Goal: Task Accomplishment & Management: Complete application form

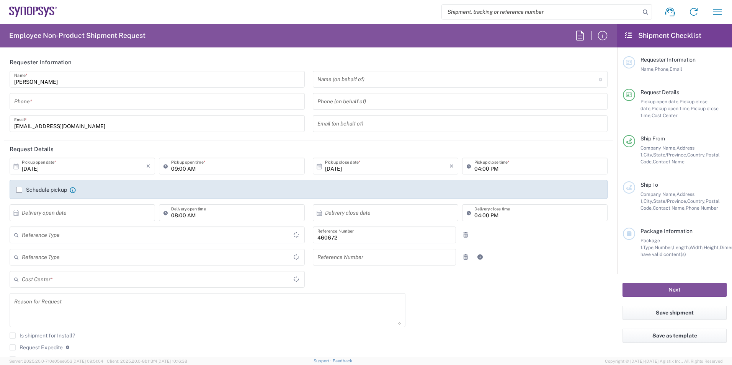
type input "Department"
type input "US01, FIN, Distri 460672"
type input "Delivered at Place"
type input "United States"
type input "California"
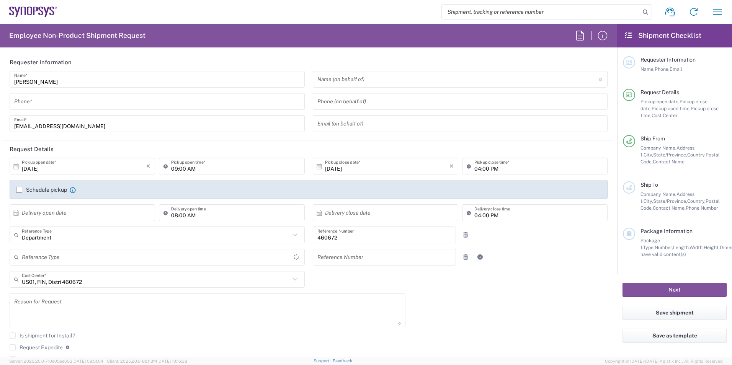
type input "United States"
type input "Headquarters USSV"
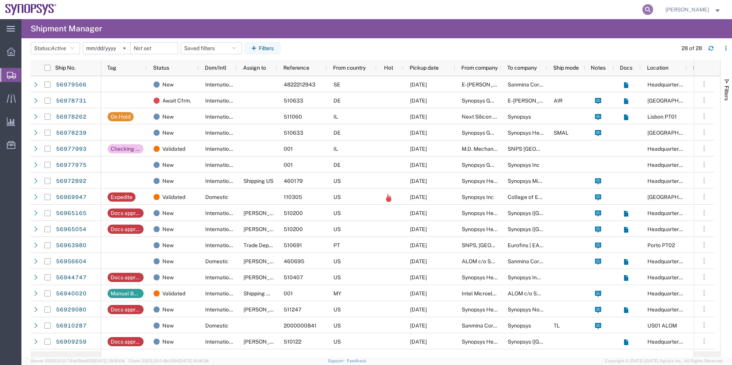
click at [650, 10] on icon at bounding box center [648, 9] width 11 height 11
click at [588, 10] on input "search" at bounding box center [526, 9] width 233 height 18
paste input "56905538"
type input "56905538"
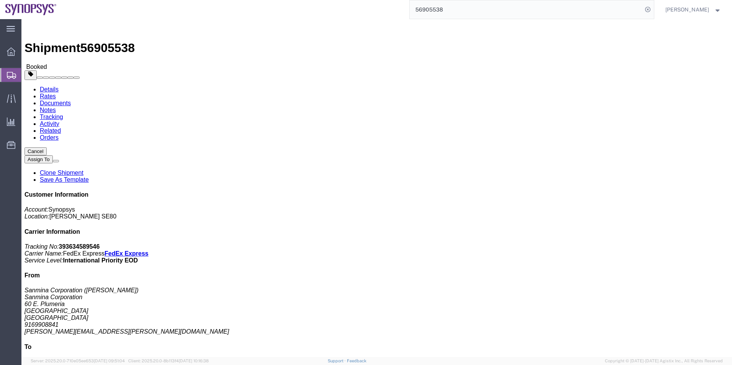
click span "button"
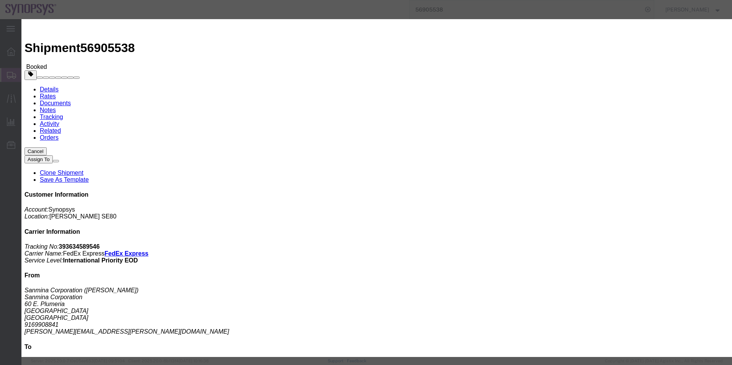
click div "Sep 26 2025 9:47 AM"
click input "9:47 AM"
click input "1:47 AM"
click input "1:47 pm"
type input "1:00 PM"
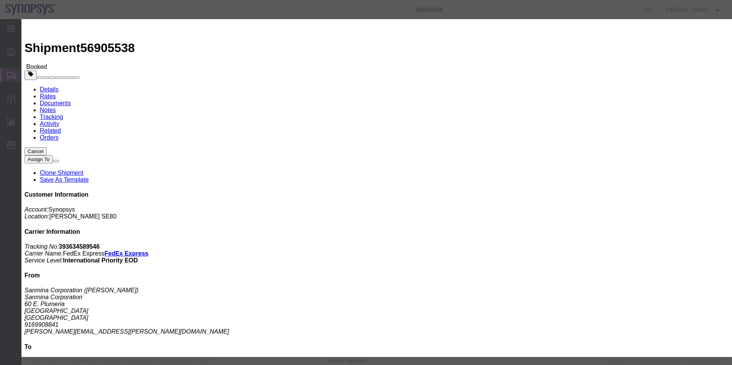
click button "Apply"
click div "Sep 30 2025 2:00 PM"
type input "3:00 PM"
click button "Apply"
click button "Save"
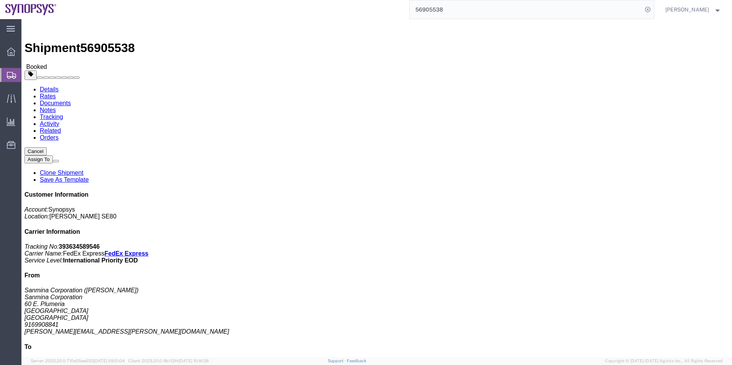
click button "Close"
drag, startPoint x: 373, startPoint y: 95, endPoint x: 345, endPoint y: 98, distance: 28.9
click div "Pickup & Delivery Dates 09/30/2025 13:00 - 09/30/2025 15:00 Pickup request numb…"
click b "RHVA3181"
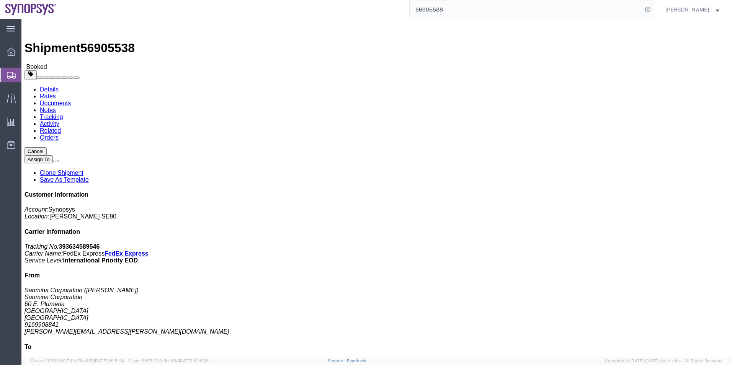
click b "RHVA3181"
click at [0, 0] on span "Shipment Manager" at bounding box center [0, 0] width 0 height 0
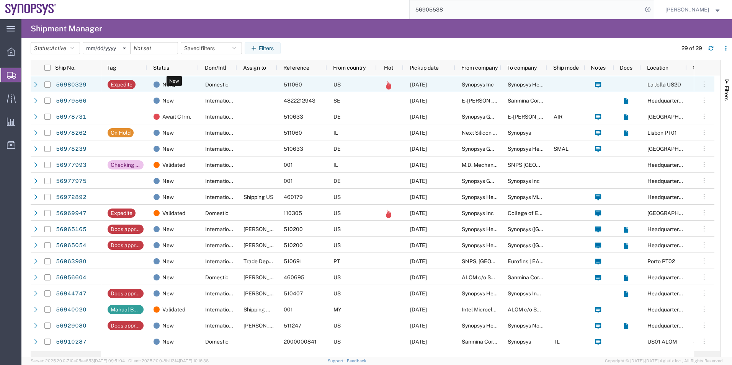
click at [168, 80] on span "New" at bounding box center [167, 85] width 11 height 16
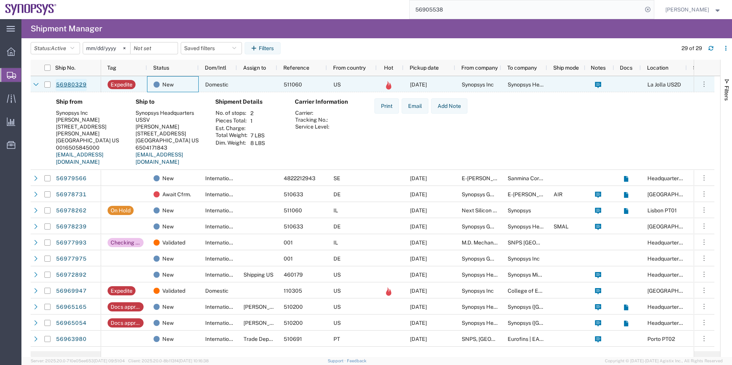
click at [71, 84] on link "56980329" at bounding box center [71, 85] width 31 height 12
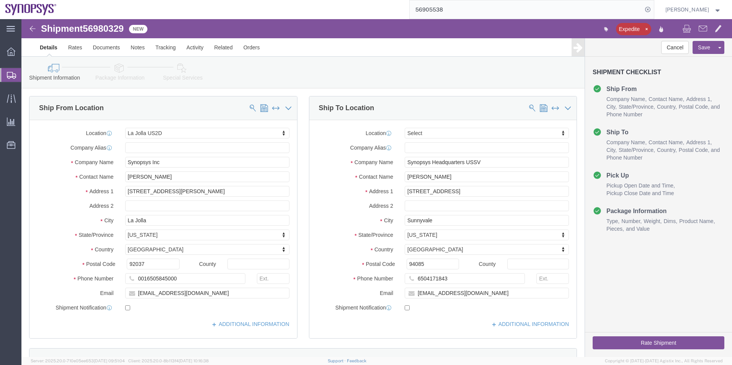
select select "63192"
select select
click icon
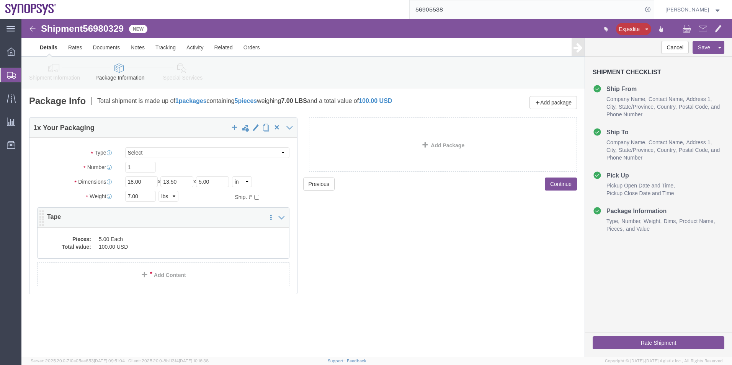
click dd "100.00 USD"
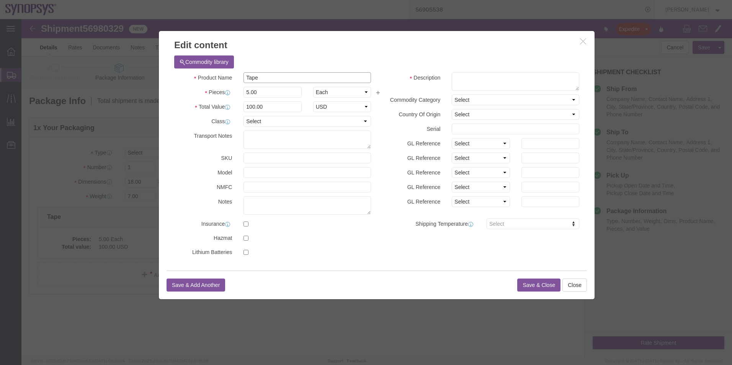
drag, startPoint x: 265, startPoint y: 55, endPoint x: 209, endPoint y: 62, distance: 56.3
click div "Product Name Tape"
click textarea
paste textarea "Tape"
type textarea "Tape"
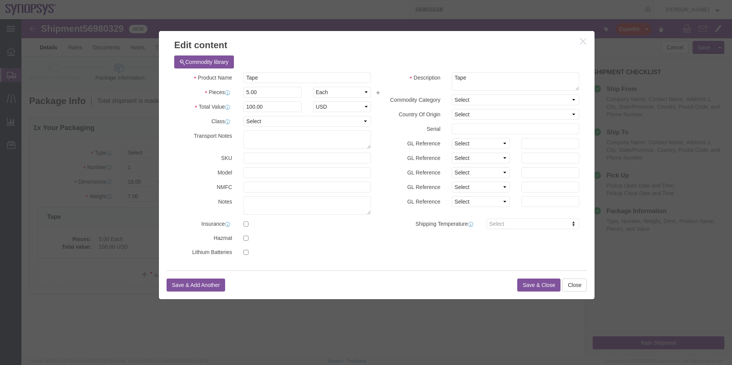
click button "Save & Close"
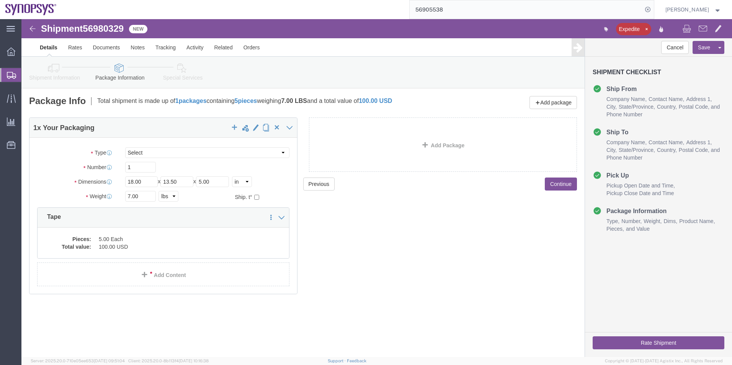
click icon
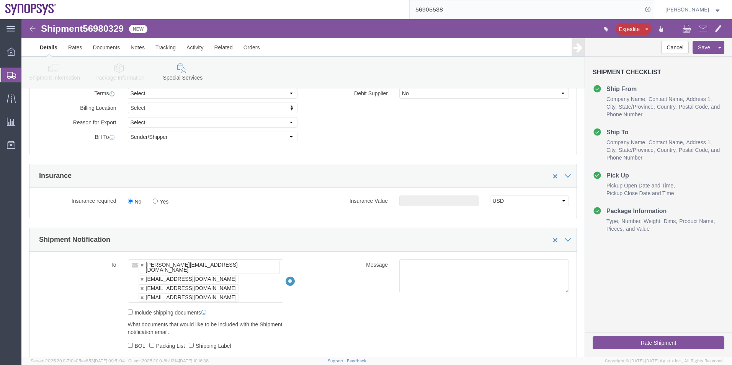
scroll to position [383, 0]
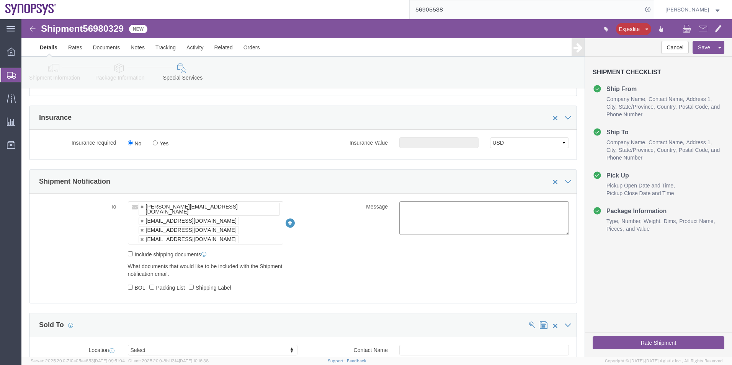
click textarea
type textarea "Please see attached. -[GEOGRAPHIC_DATA]"
click button "Rate Shipment"
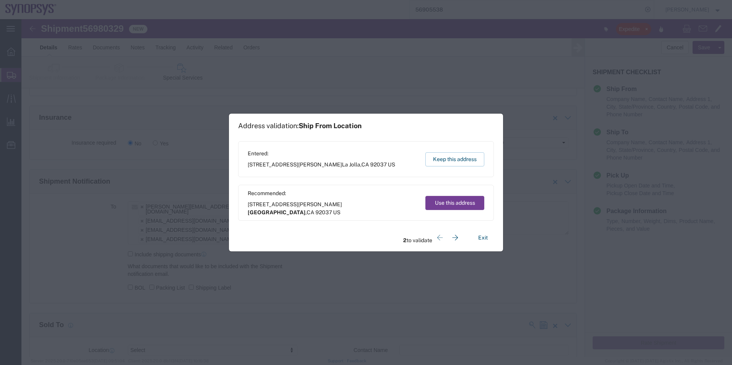
click at [462, 201] on button "Use this address" at bounding box center [455, 203] width 59 height 14
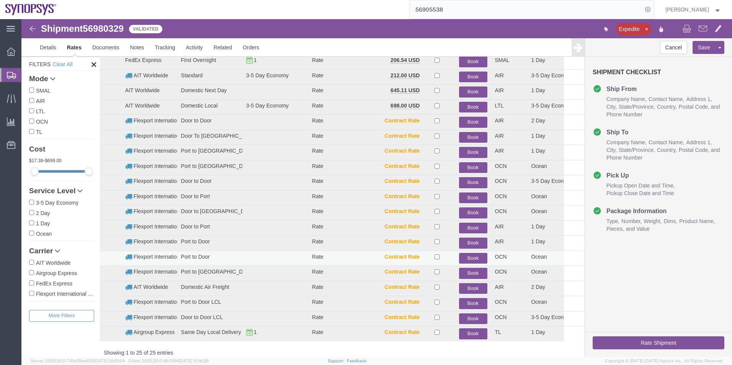
scroll to position [62, 0]
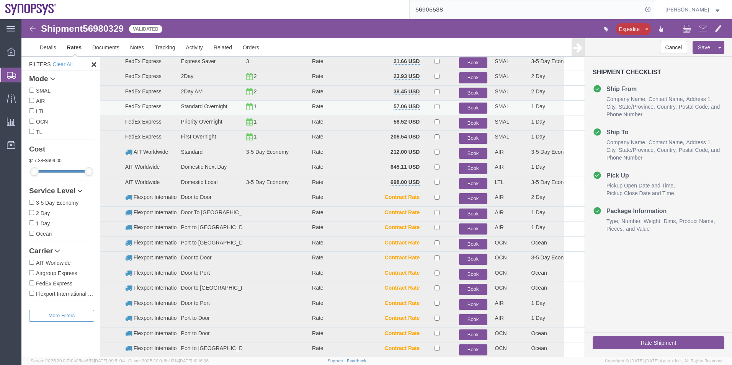
click at [473, 105] on button "Book" at bounding box center [473, 108] width 28 height 11
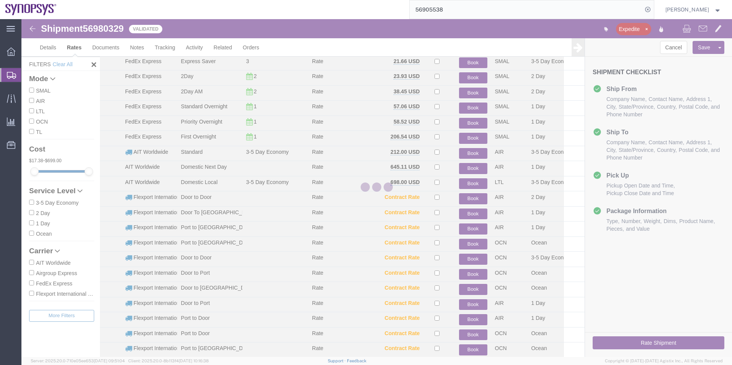
scroll to position [0, 0]
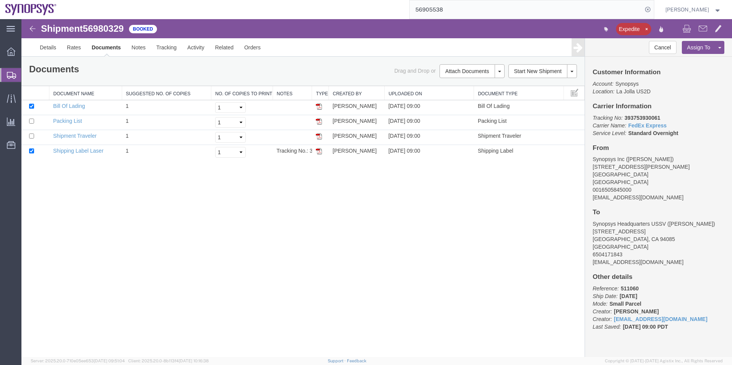
click at [0, 0] on span "Shipment Manager" at bounding box center [0, 0] width 0 height 0
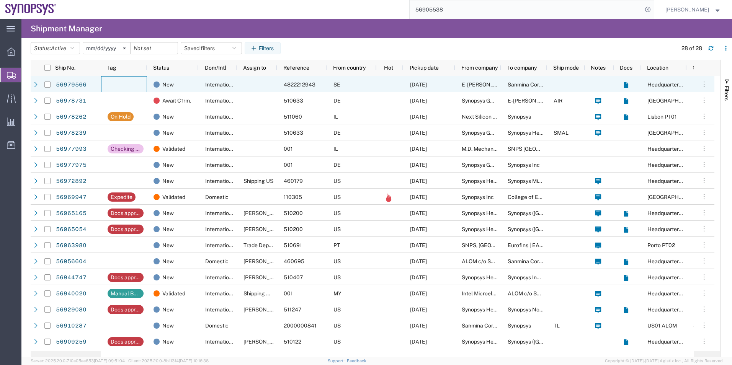
click at [141, 86] on div at bounding box center [124, 84] width 46 height 16
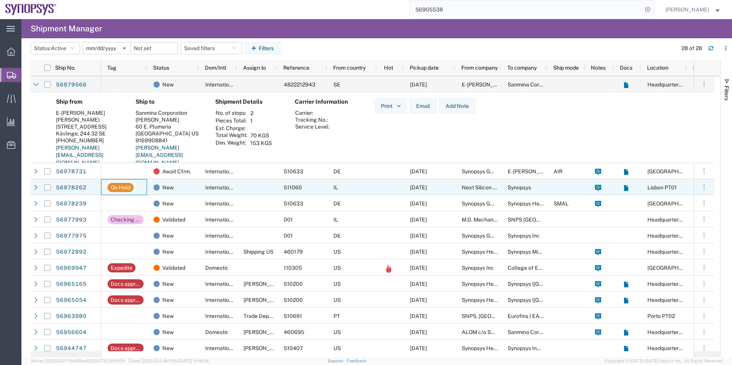
click at [142, 184] on div "On Hold" at bounding box center [124, 187] width 46 height 16
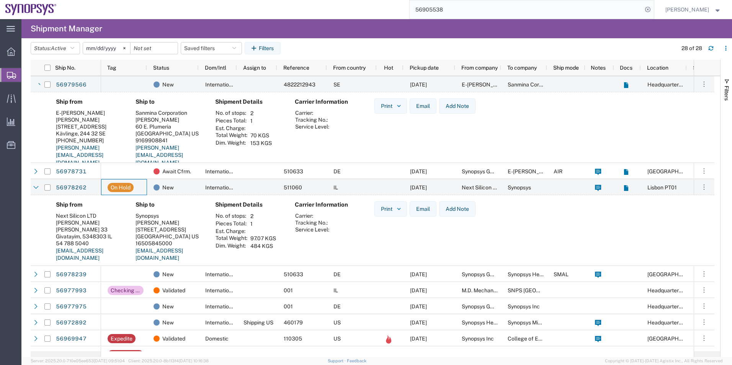
scroll to position [38, 0]
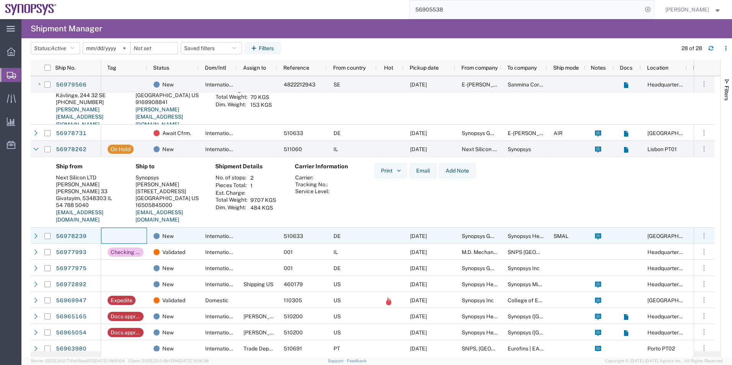
click at [138, 241] on div at bounding box center [124, 236] width 46 height 16
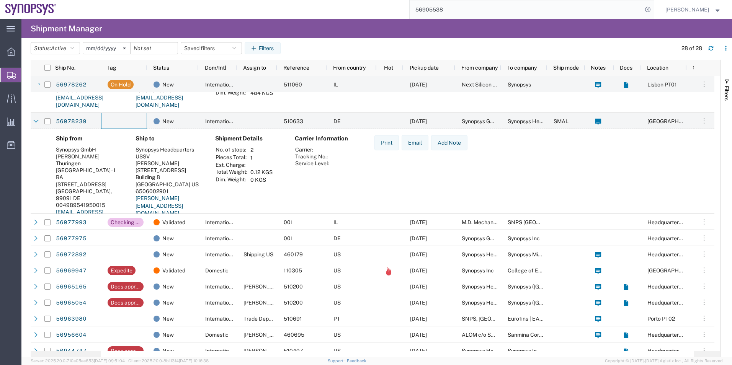
scroll to position [153, 0]
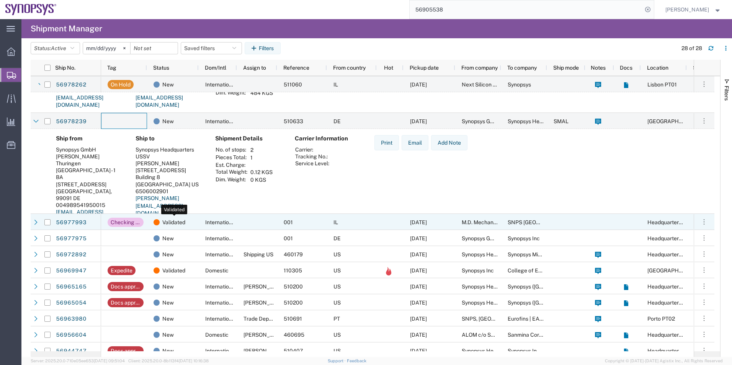
click at [173, 223] on span "Validated" at bounding box center [173, 222] width 23 height 16
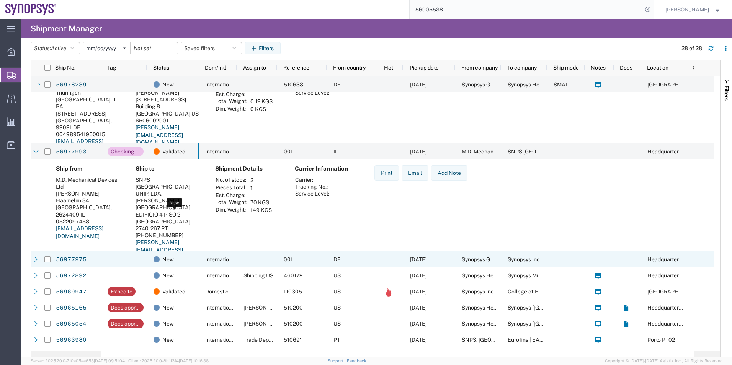
scroll to position [268, 0]
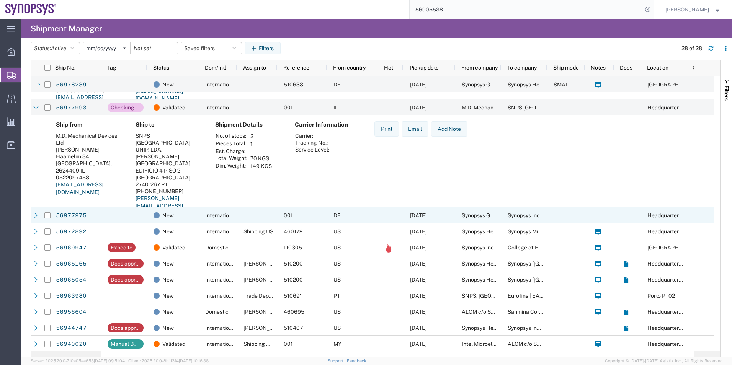
click at [146, 218] on div at bounding box center [124, 215] width 46 height 16
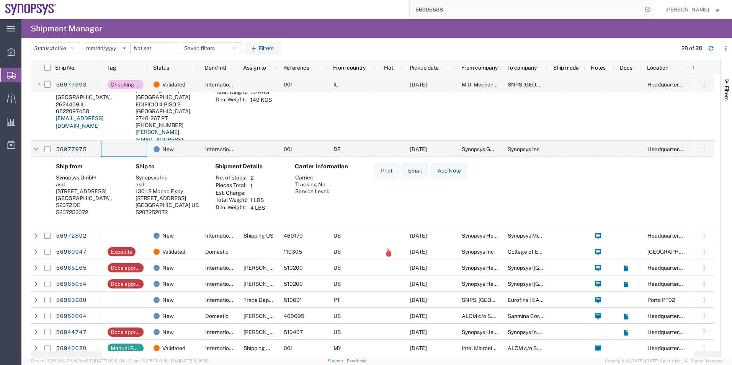
scroll to position [345, 0]
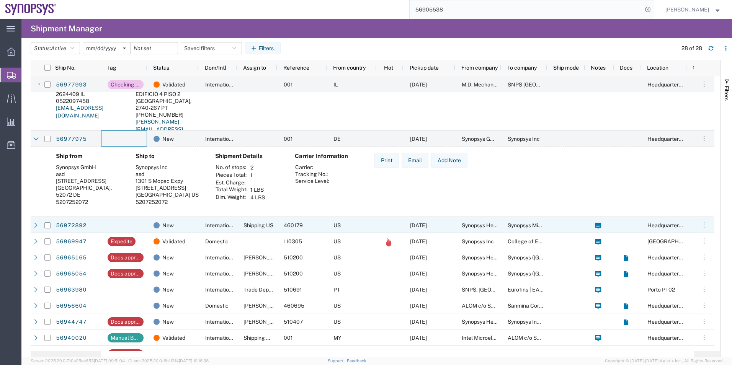
click at [133, 221] on div at bounding box center [124, 225] width 46 height 16
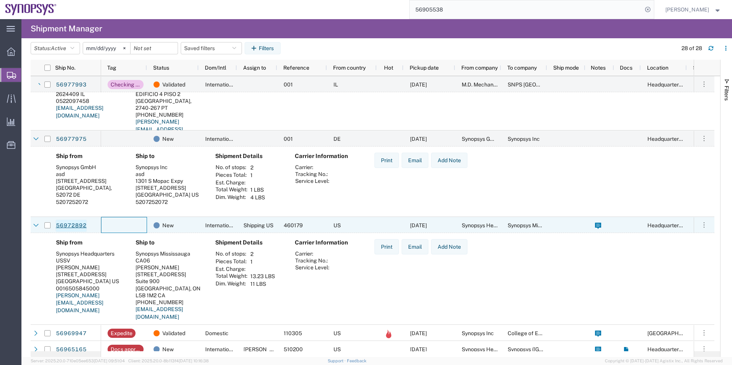
click at [67, 227] on link "56972892" at bounding box center [71, 226] width 31 height 12
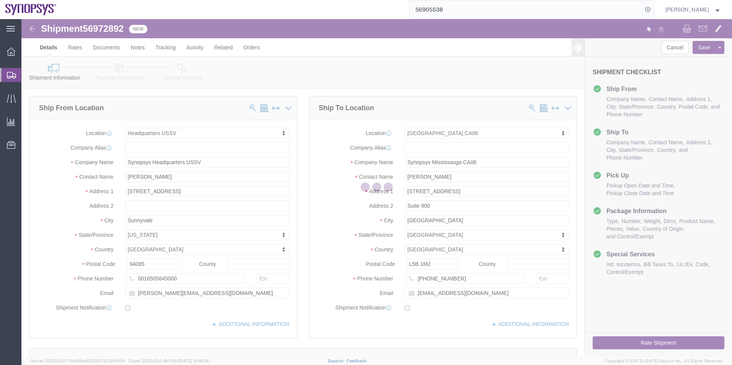
select select "63204"
select select "63078"
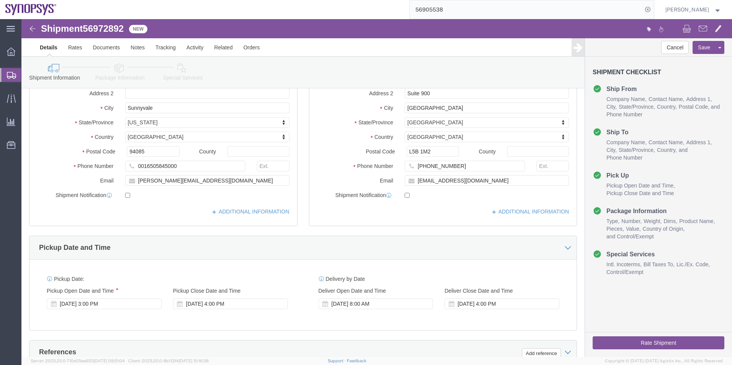
scroll to position [115, 0]
click icon
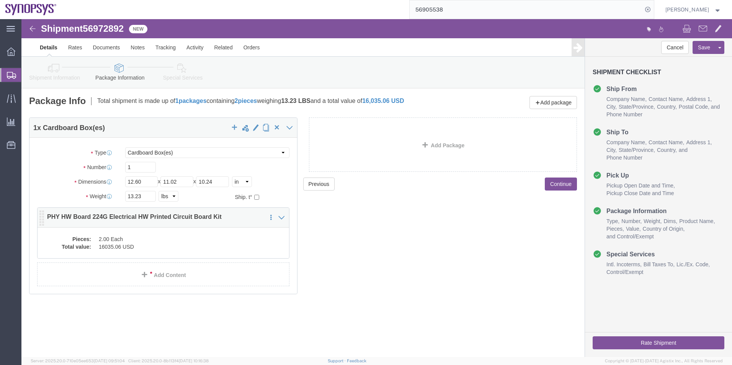
click div "Pieces: 2.00 Each Total value: 16035.06 USD"
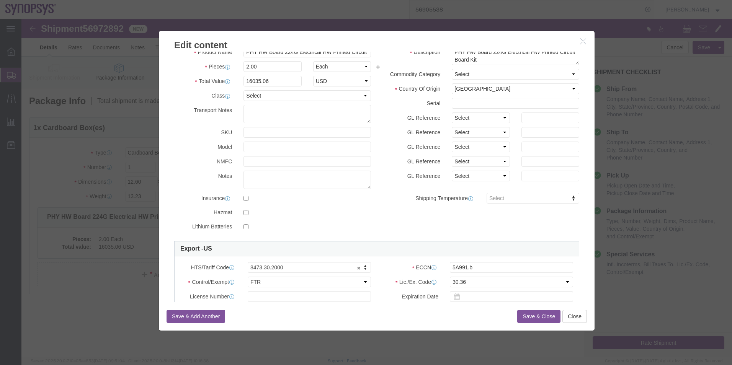
scroll to position [38, 0]
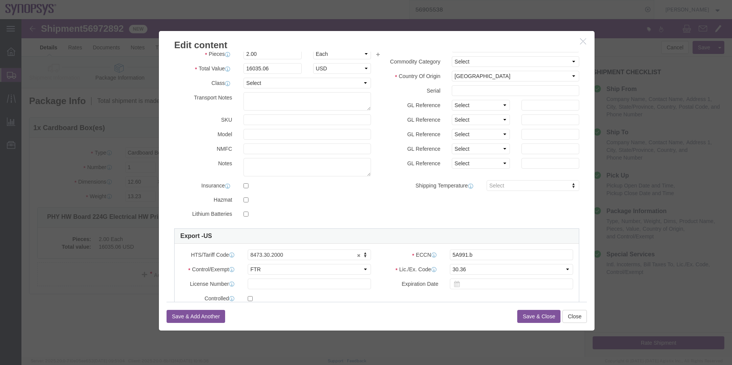
click button "Save & Close"
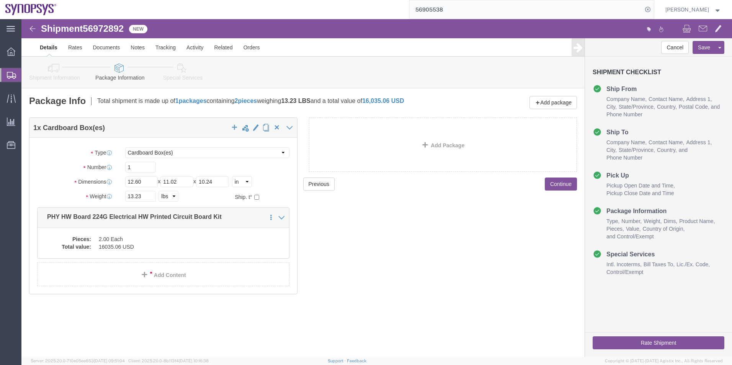
click link "Special Services"
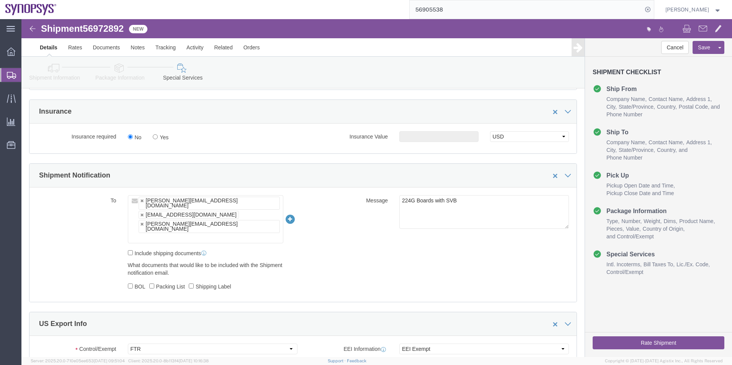
scroll to position [498, 0]
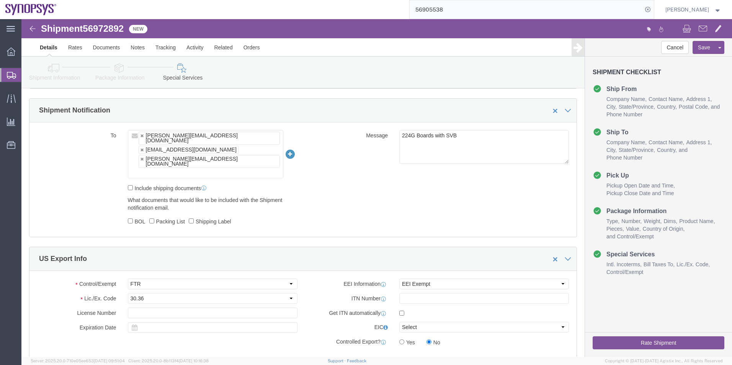
click div "Shipment 56972892 New"
click span "56972892"
copy span "56972892"
click button "Rate Shipment"
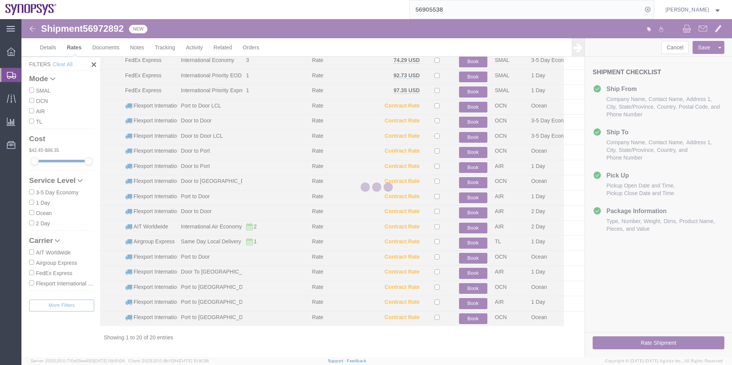
scroll to position [62, 0]
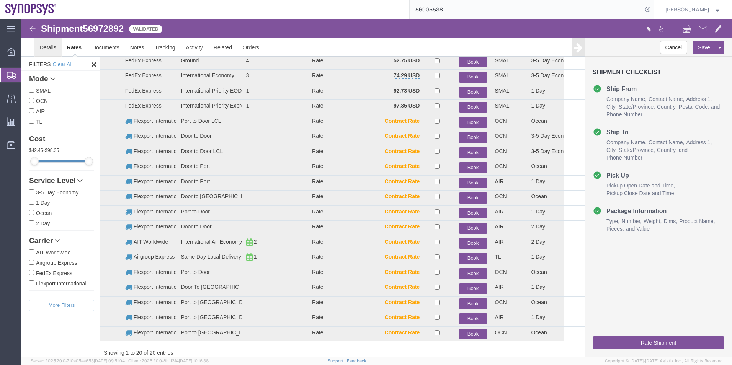
click at [49, 45] on link "Details" at bounding box center [47, 47] width 27 height 18
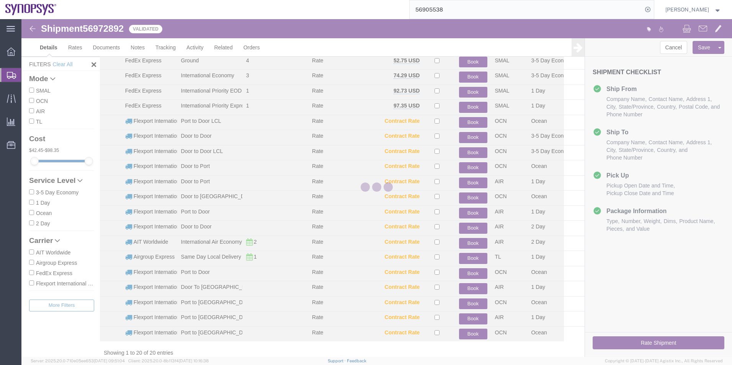
select select "63204"
select select "63078"
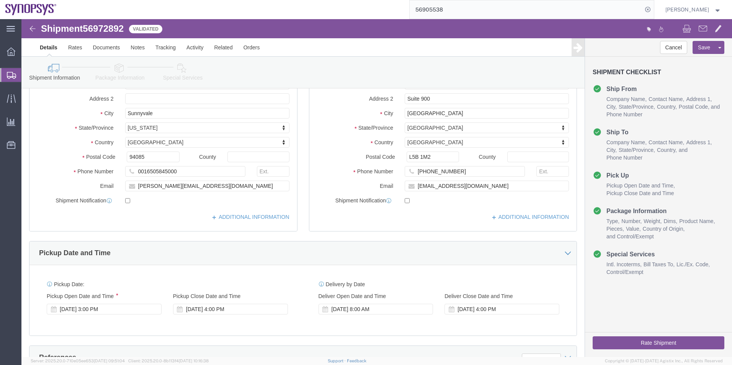
scroll to position [177, 0]
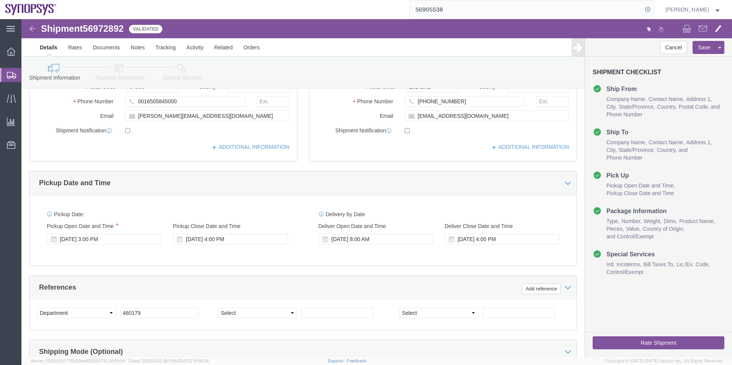
click icon
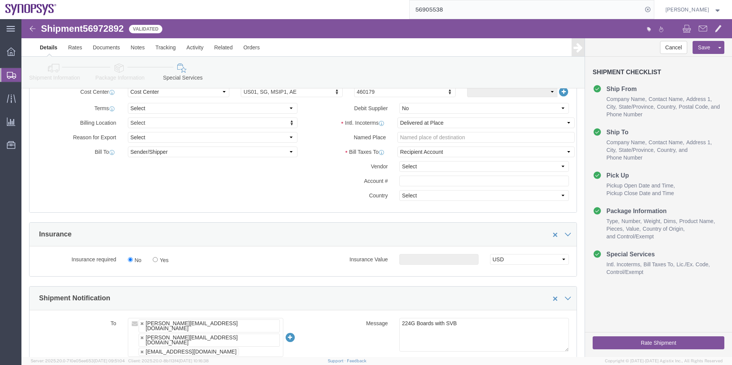
scroll to position [369, 0]
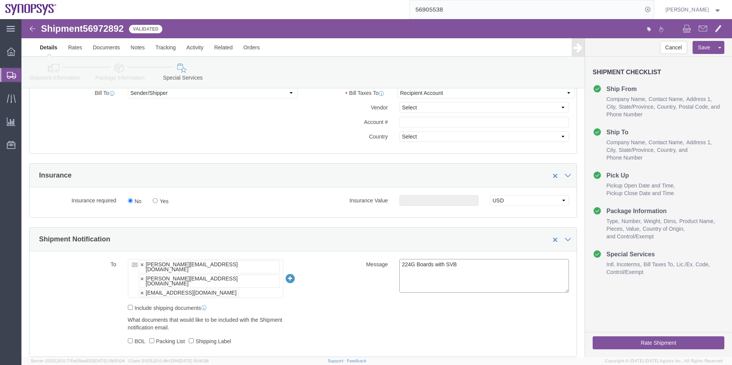
drag, startPoint x: 447, startPoint y: 246, endPoint x: 349, endPoint y: 250, distance: 98.9
click div "Message 224G Boards with SVB"
type textarea "Please see attached. -[GEOGRAPHIC_DATA]"
click button "Rate Shipment"
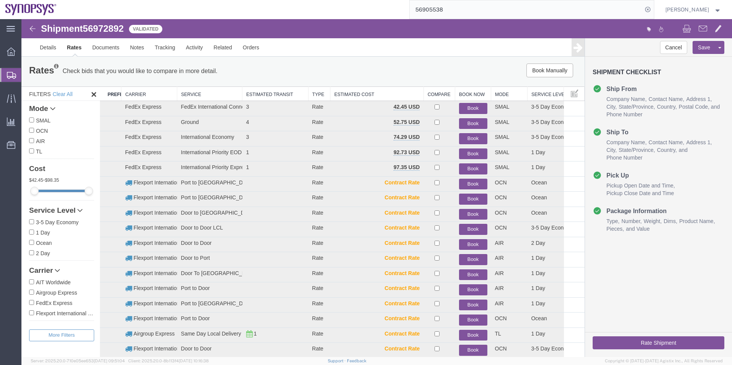
scroll to position [0, 0]
click at [463, 155] on button "Book" at bounding box center [473, 154] width 28 height 11
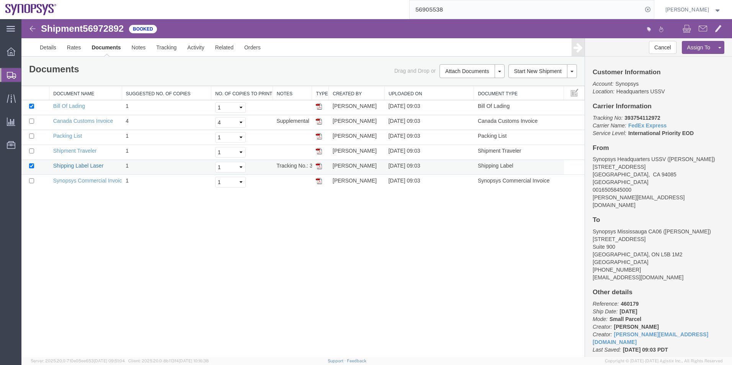
click at [83, 164] on link "Shipping Label Laser" at bounding box center [78, 166] width 51 height 6
click at [88, 180] on link "Synopsys Commercial Invoice" at bounding box center [89, 181] width 72 height 6
click at [70, 136] on link "Packing List" at bounding box center [67, 136] width 29 height 6
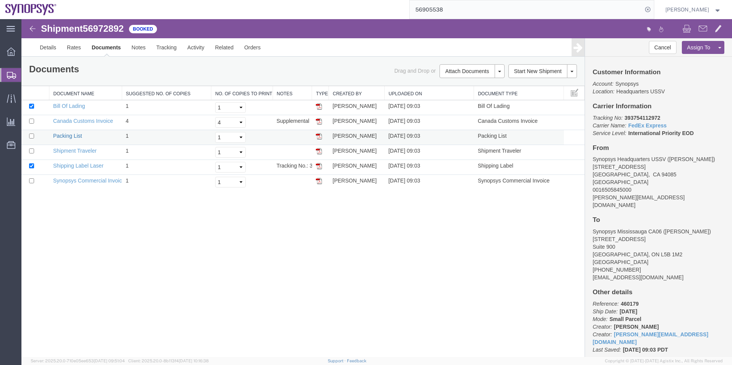
click at [70, 136] on link "Packing List" at bounding box center [67, 136] width 29 height 6
click at [0, 0] on span "Shipment Manager" at bounding box center [0, 0] width 0 height 0
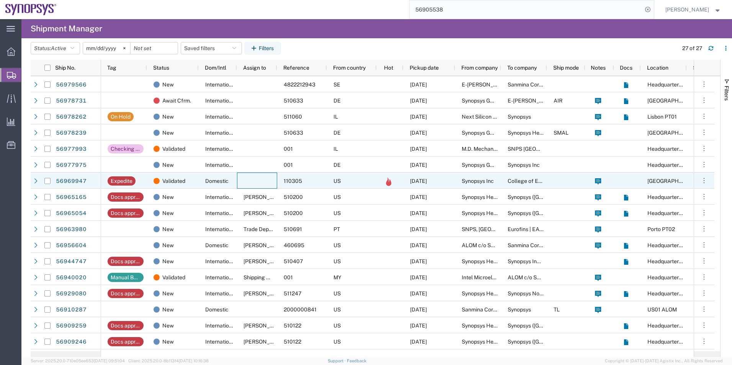
click at [251, 177] on div at bounding box center [257, 181] width 40 height 16
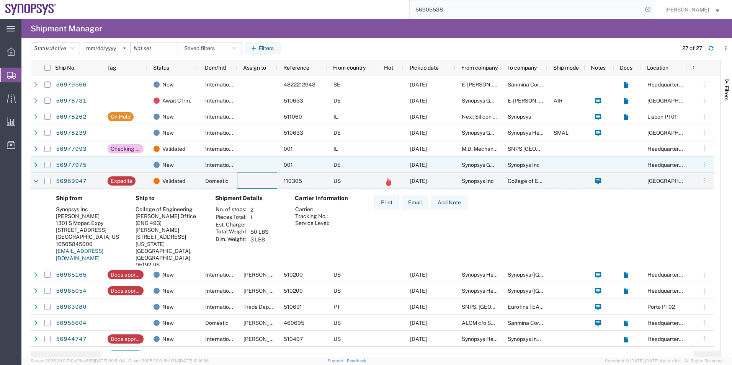
click at [262, 171] on div at bounding box center [257, 165] width 40 height 16
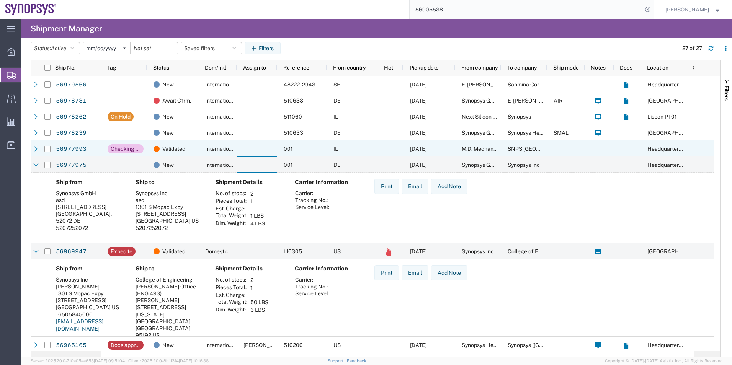
click at [265, 152] on div at bounding box center [257, 149] width 40 height 16
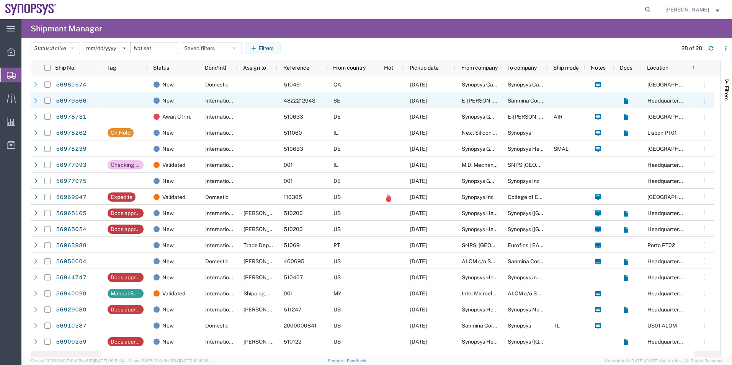
click at [382, 106] on div at bounding box center [390, 100] width 27 height 16
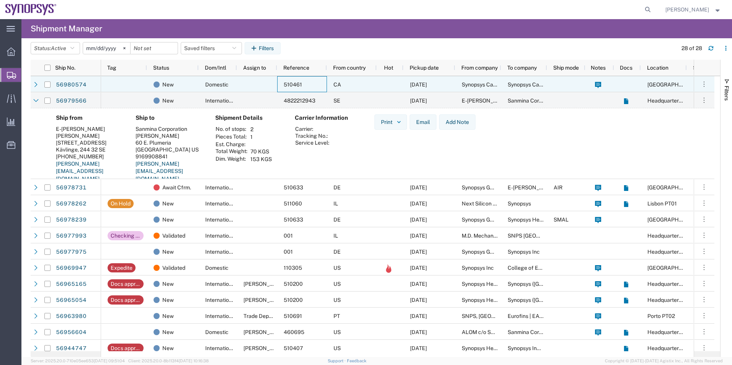
click at [323, 83] on div "510461" at bounding box center [302, 84] width 50 height 16
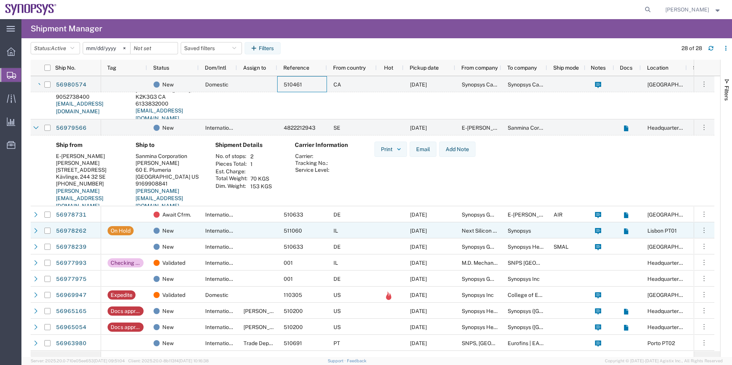
scroll to position [77, 0]
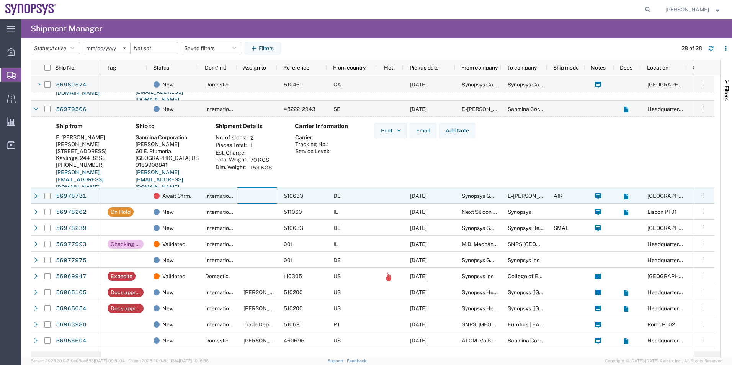
click at [263, 201] on div at bounding box center [257, 196] width 40 height 16
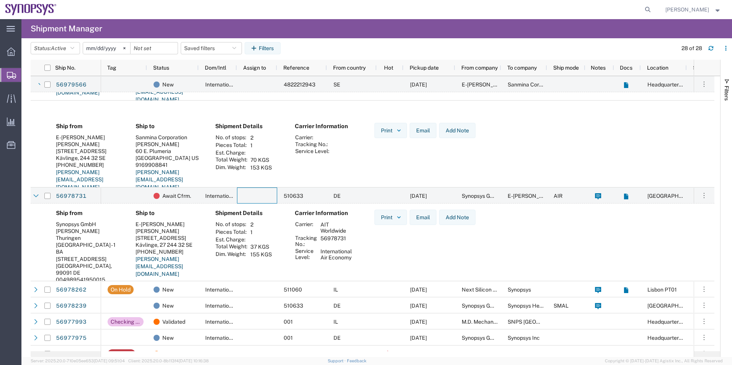
scroll to position [153, 0]
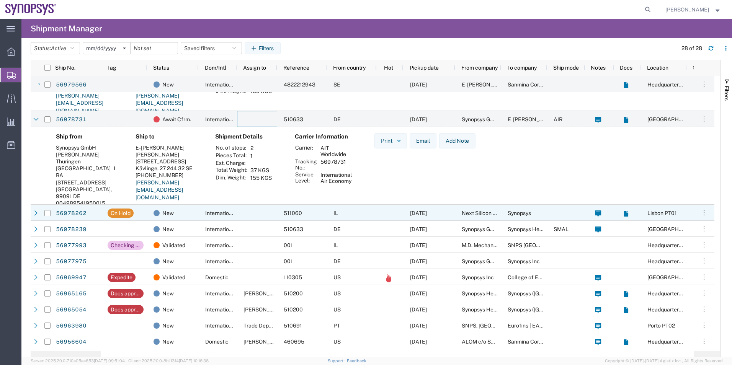
click at [262, 214] on div at bounding box center [257, 213] width 40 height 16
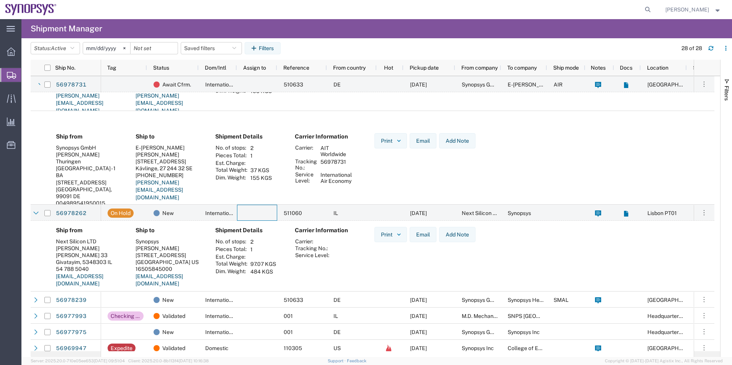
scroll to position [230, 0]
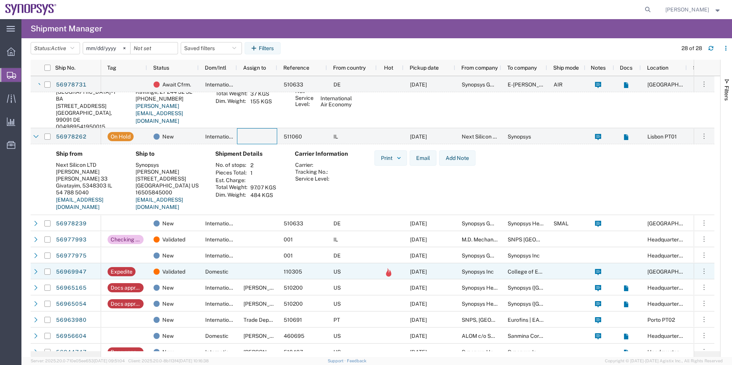
click at [226, 270] on span "Domestic" at bounding box center [216, 272] width 23 height 6
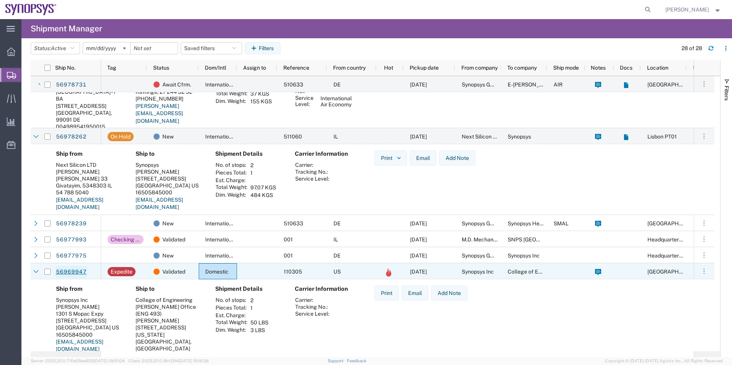
click at [68, 275] on link "56969947" at bounding box center [71, 272] width 31 height 12
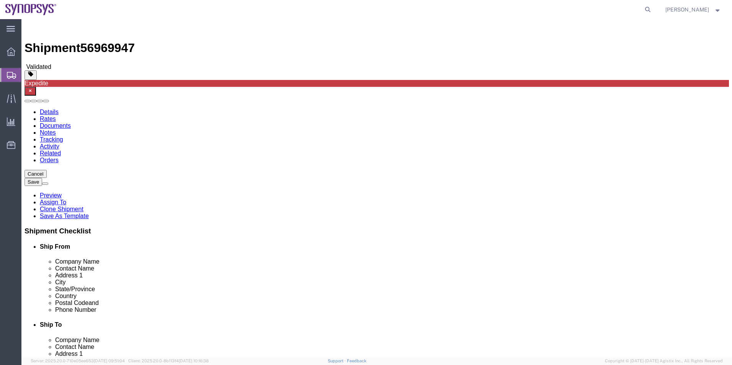
select select "63180"
select select
click icon
click input "50.00"
drag, startPoint x: 124, startPoint y: 178, endPoint x: 90, endPoint y: 180, distance: 34.1
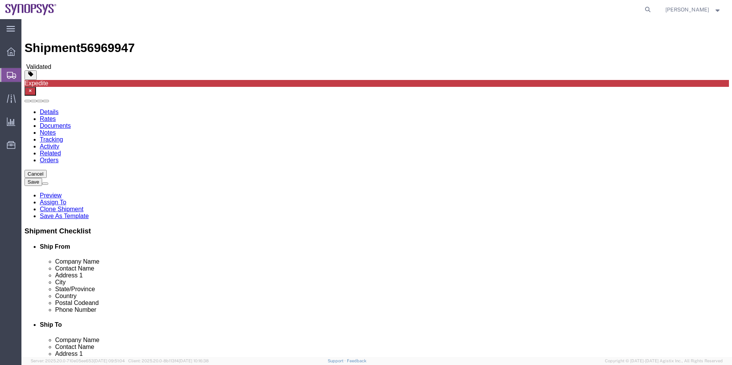
click div "Weight 50.00 Select kgs lbs Ship. t°"
type input "29"
click div "Previous Continue"
click icon
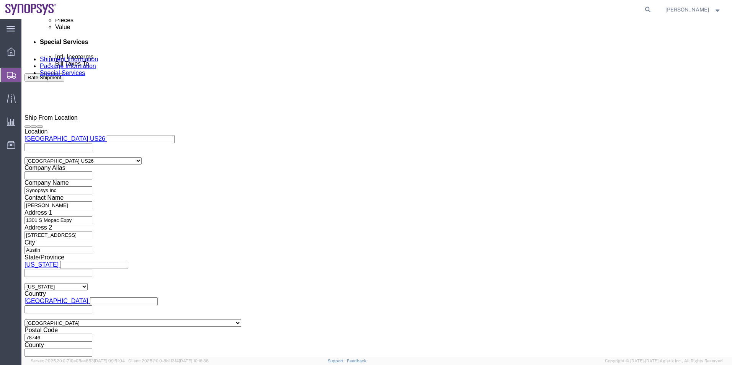
scroll to position [498, 0]
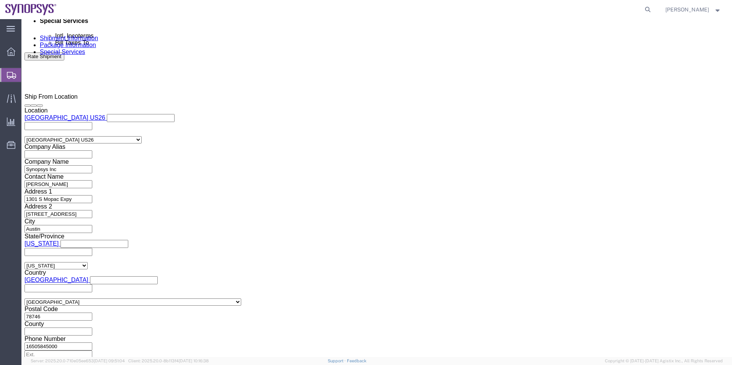
click button "Rate Shipment"
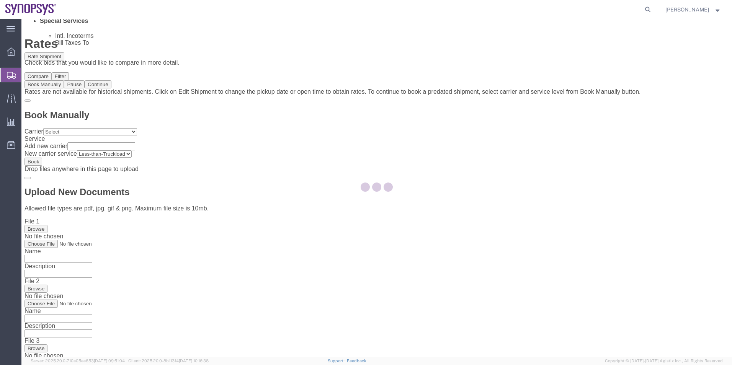
scroll to position [0, 0]
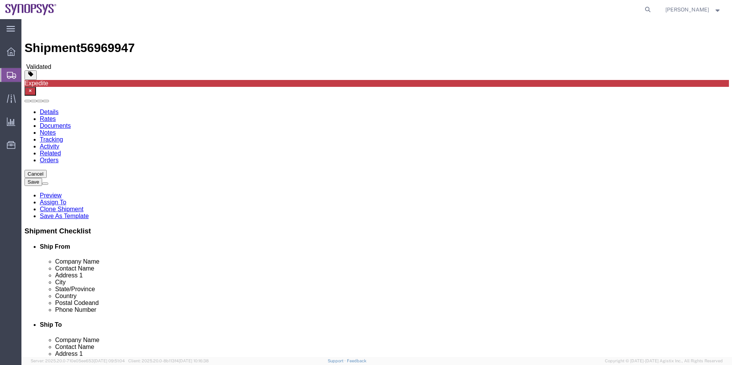
click at [43, 109] on link "Details" at bounding box center [49, 112] width 19 height 7
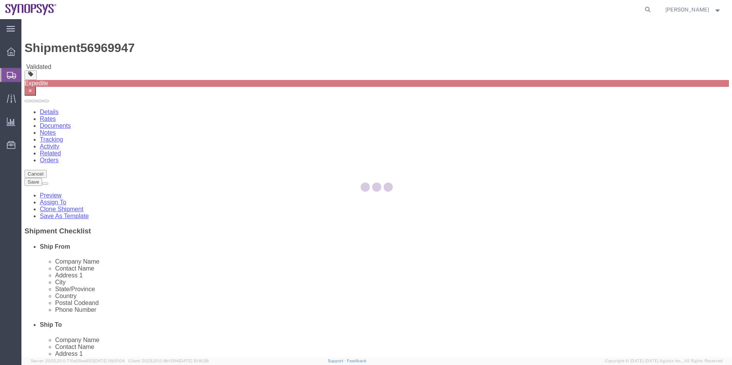
select select "63180"
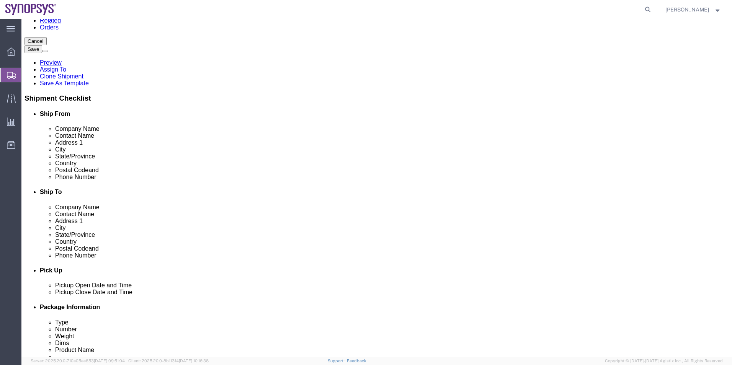
scroll to position [191, 0]
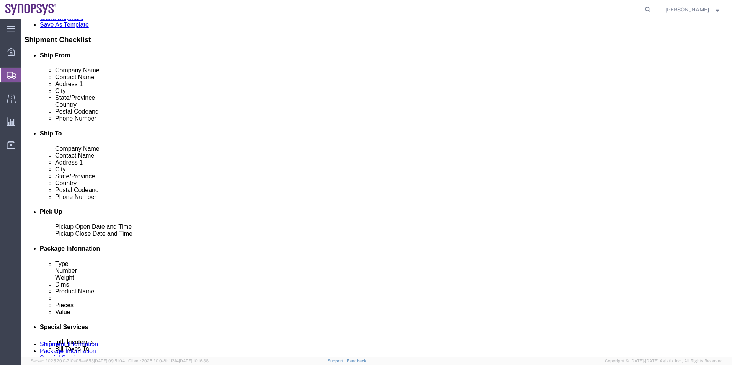
click div "Sep 30 2025 9:54 AM"
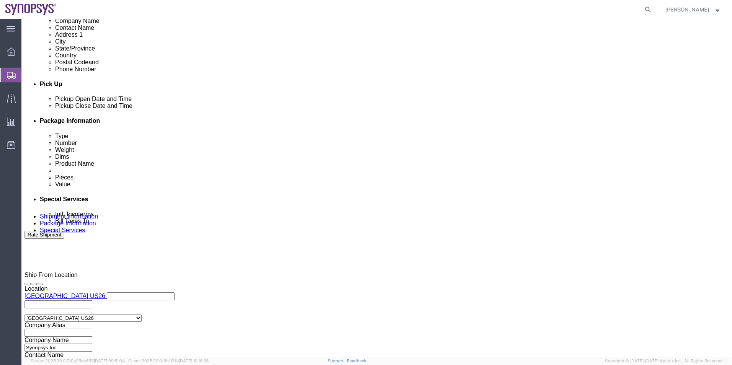
type input "10:54 AM"
click button "Apply"
click icon
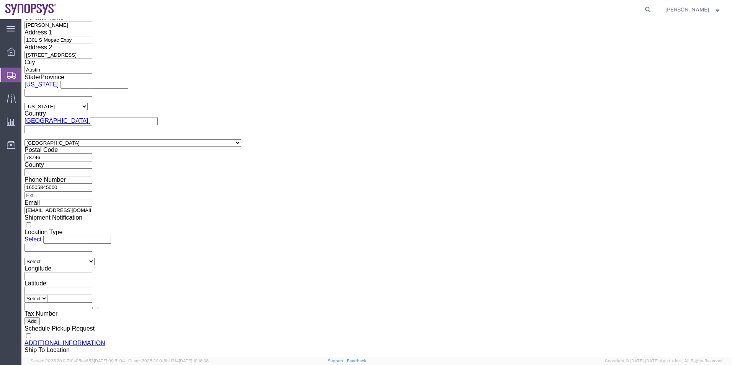
scroll to position [657, 0]
click button "Rate Shipment"
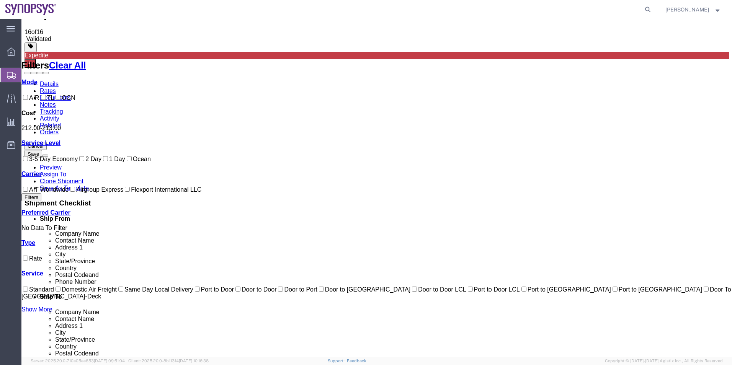
scroll to position [62, 0]
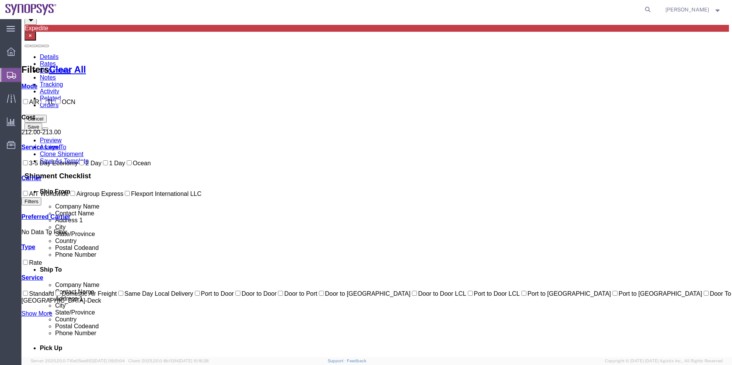
click at [49, 54] on link "Details" at bounding box center [49, 57] width 19 height 7
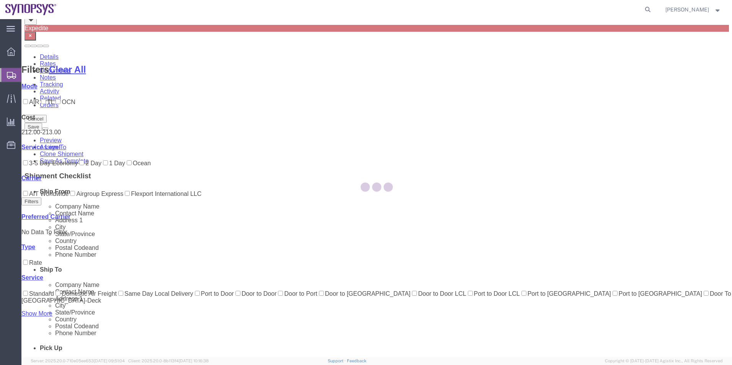
select select "63180"
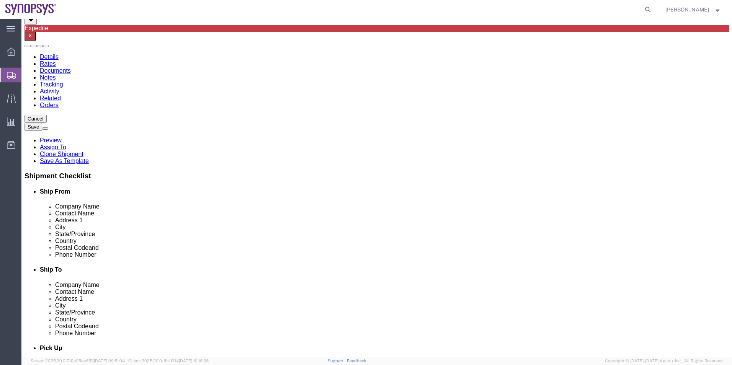
click icon
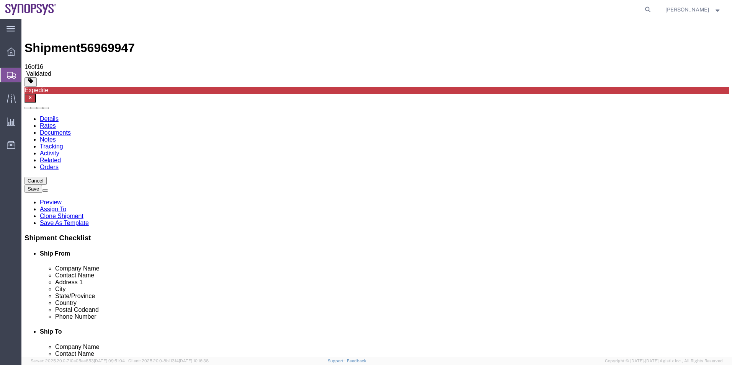
drag, startPoint x: 123, startPoint y: 177, endPoint x: 97, endPoint y: 179, distance: 25.7
click input "29.00"
type input "20"
click div "1 x Large Box Package Type Select Bale(s) Basket(s) Bolt(s) Bottle(s) Buckets B…"
click icon
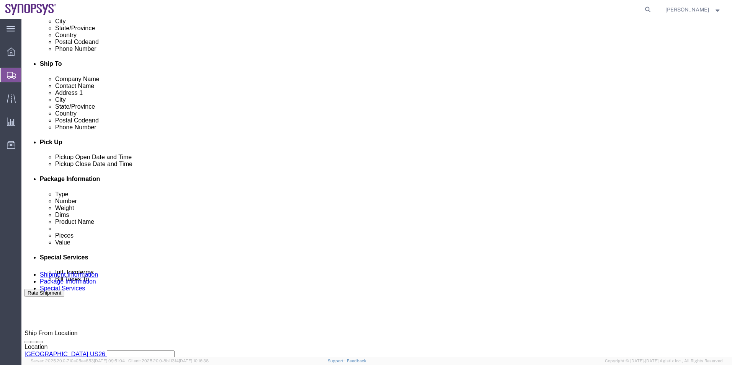
scroll to position [421, 0]
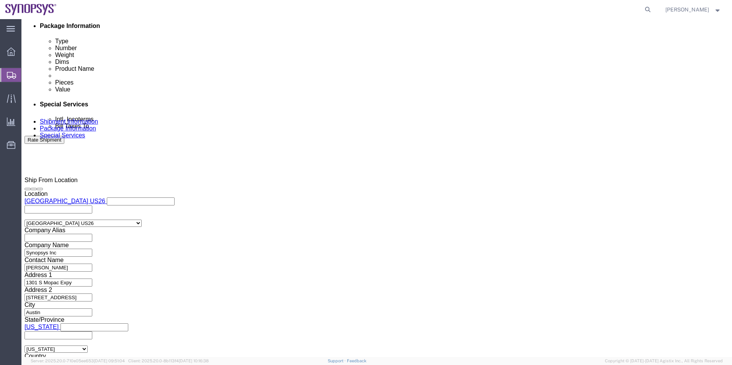
click button "Rate Shipment"
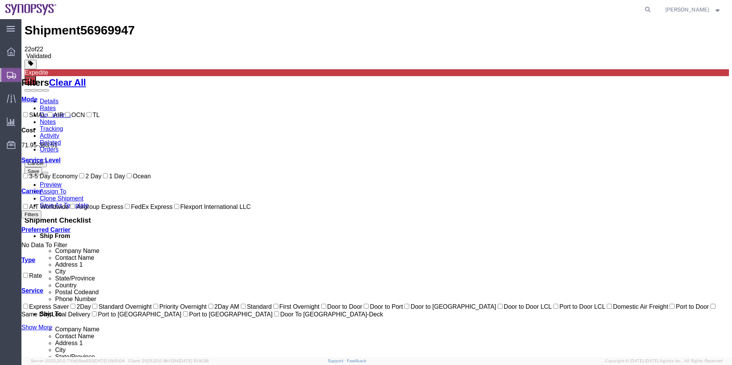
scroll to position [0, 0]
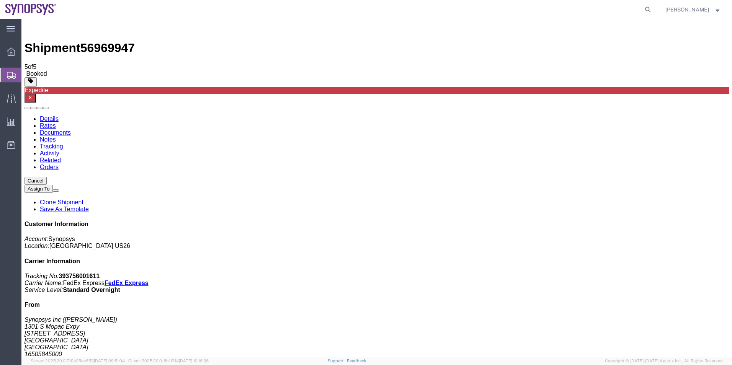
click at [83, 199] on link "Clone Shipment" at bounding box center [62, 202] width 44 height 7
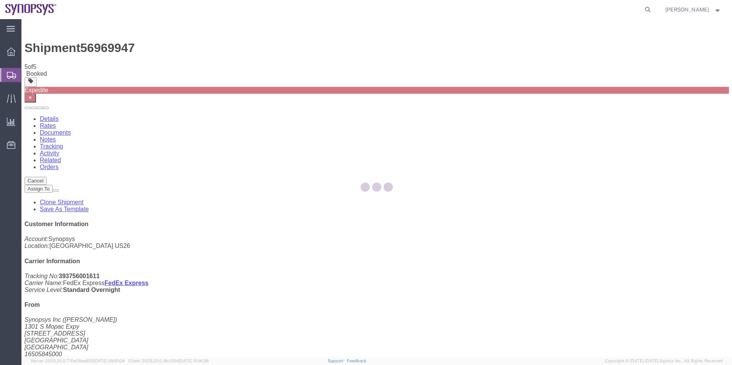
select select "63180"
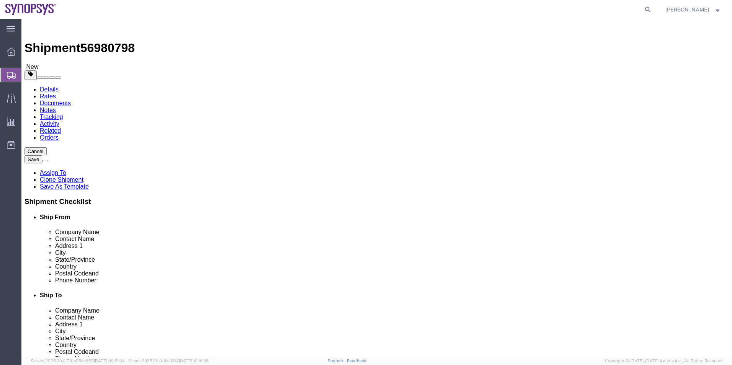
click span
select select
type input "95192"
type input "2142720665"
select select "63180"
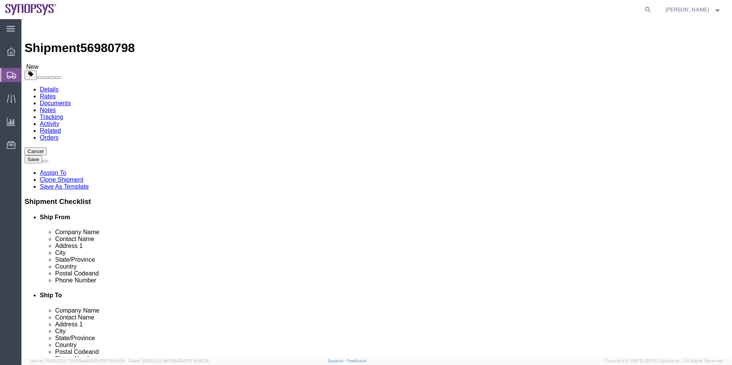
type input "78746"
type input "16505845000"
type input "zoek@synopsys.com"
checkbox input "false"
click icon
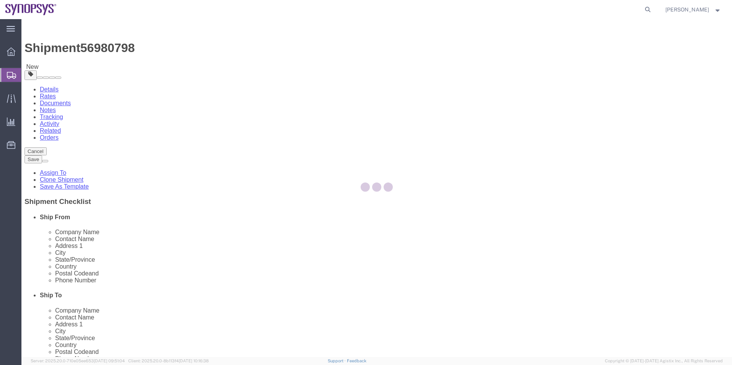
select select
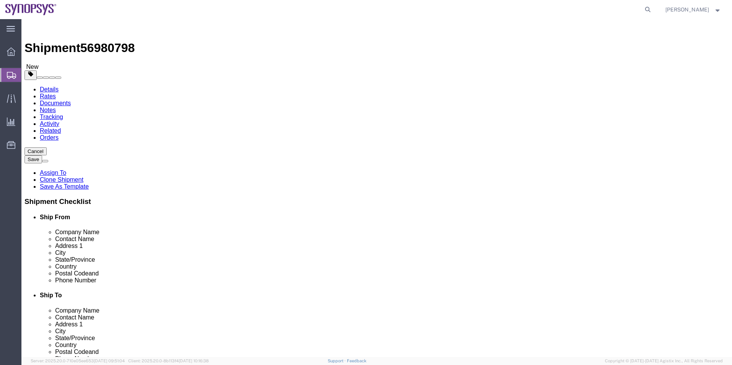
select select "COSTCENTER"
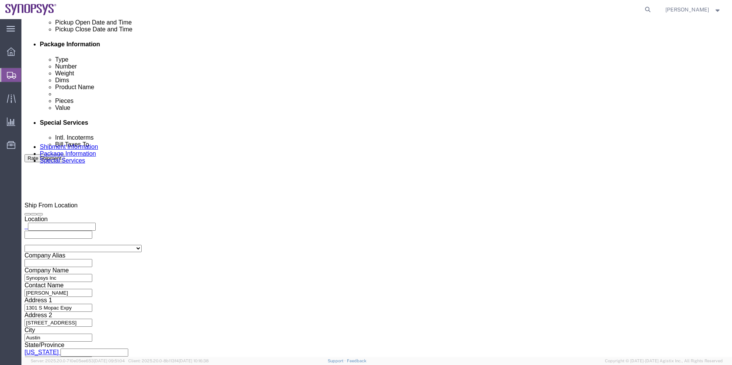
scroll to position [421, 0]
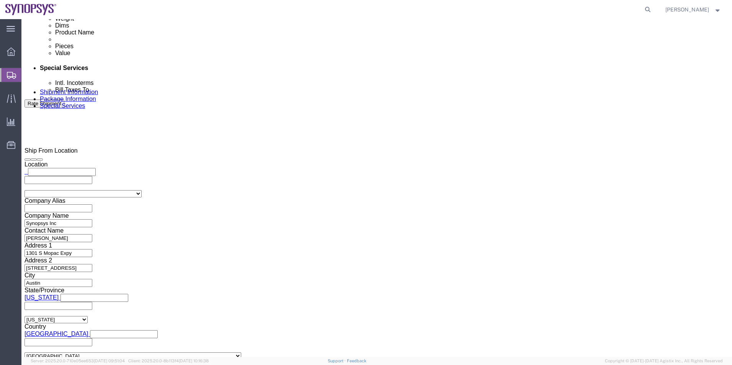
click textarea "Please see attached. -[GEOGRAPHIC_DATA]"
type textarea "Please see return labels attached. -Kaelen"
click button "Rate Shipment"
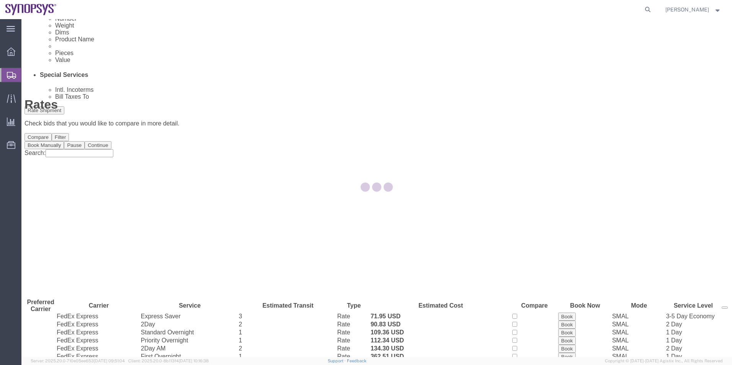
scroll to position [0, 0]
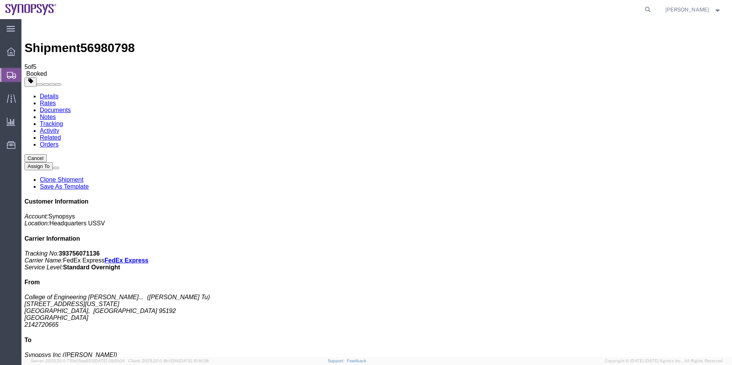
click at [0, 0] on span "Shipment Manager" at bounding box center [0, 0] width 0 height 0
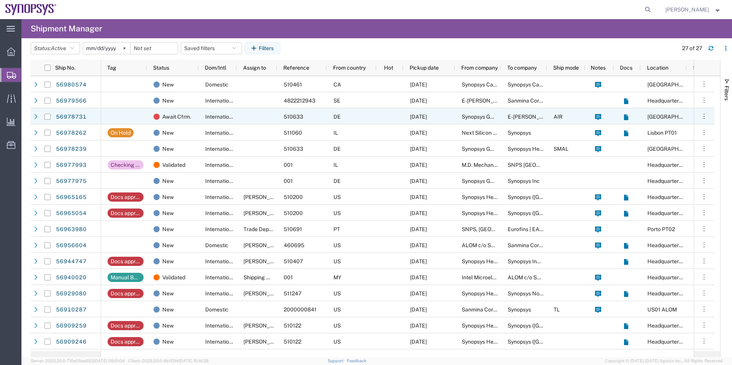
click at [255, 118] on div at bounding box center [257, 116] width 40 height 16
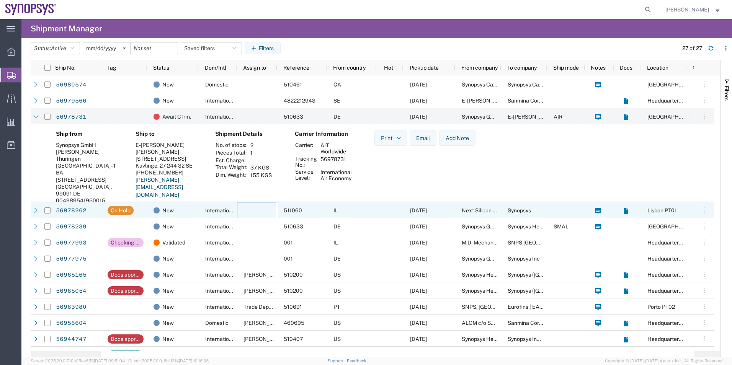
click at [247, 213] on div at bounding box center [257, 210] width 40 height 16
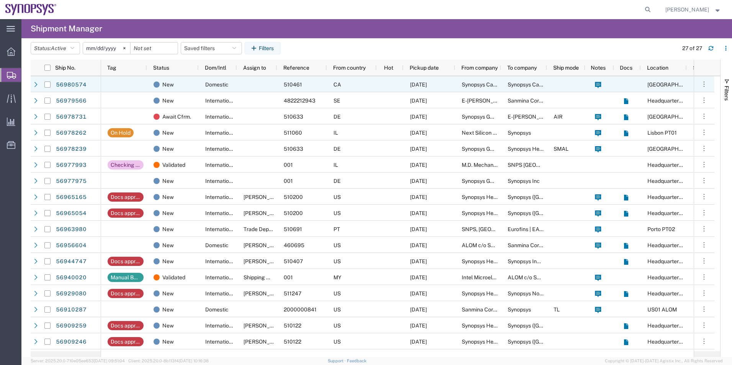
click at [196, 82] on div "New" at bounding box center [173, 84] width 52 height 16
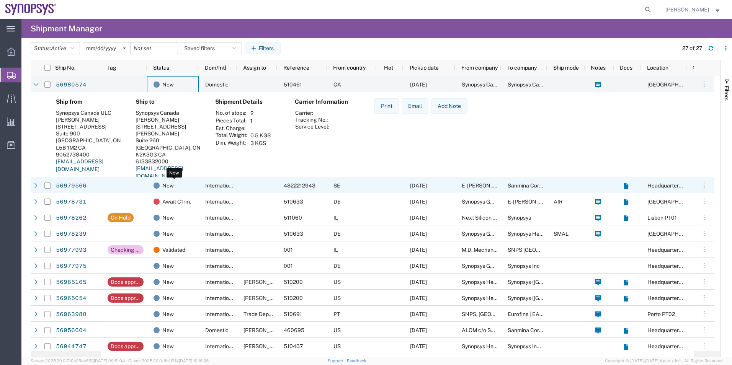
click at [187, 193] on div "New" at bounding box center [175, 186] width 42 height 16
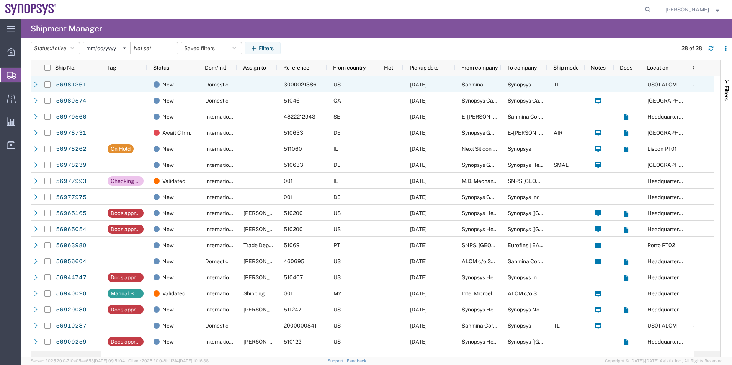
click at [350, 80] on div "US" at bounding box center [352, 84] width 50 height 16
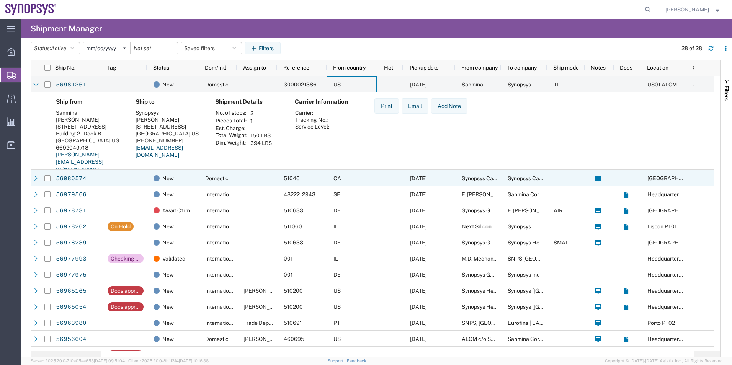
click at [231, 172] on div "Domestic" at bounding box center [218, 178] width 38 height 16
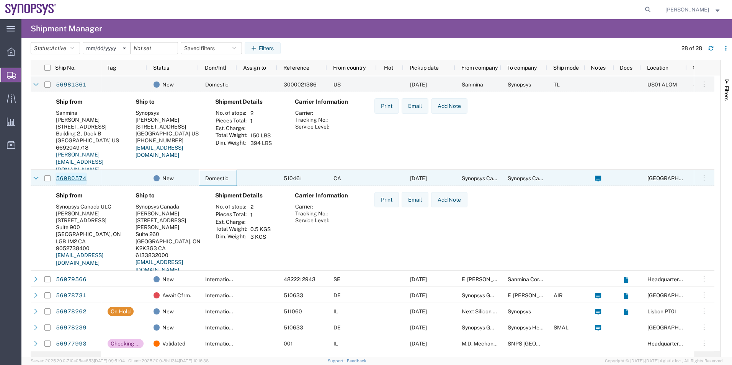
click at [71, 178] on link "56980574" at bounding box center [71, 179] width 31 height 12
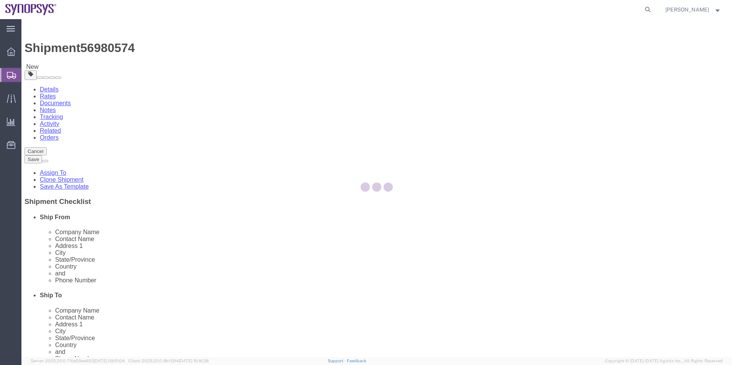
select select
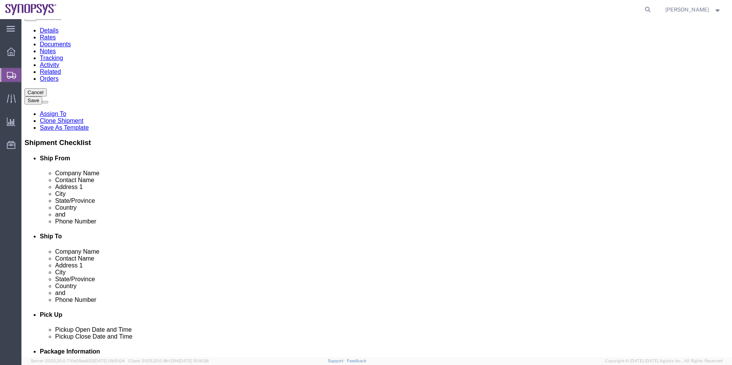
scroll to position [115, 0]
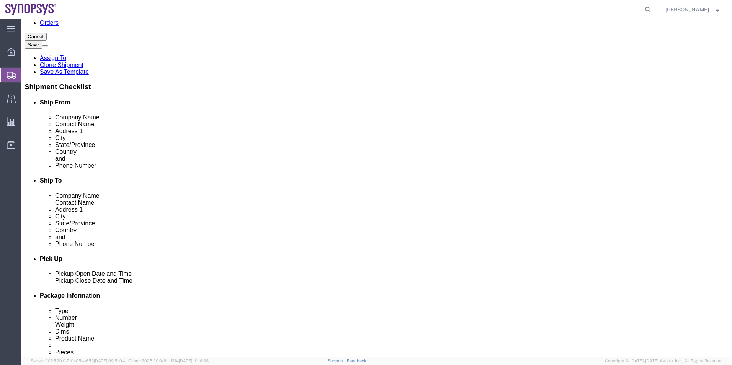
click icon
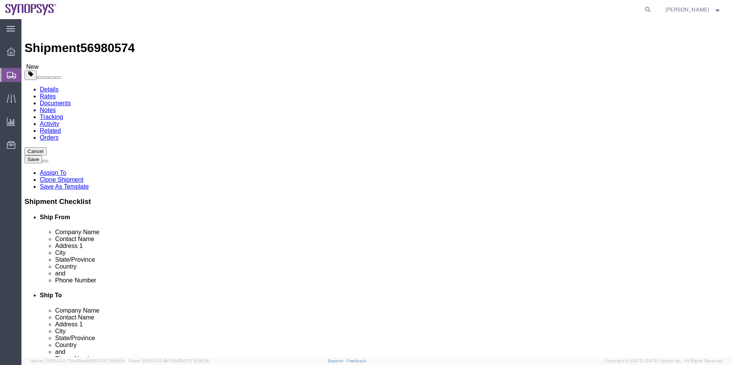
click dd "3.00 Each"
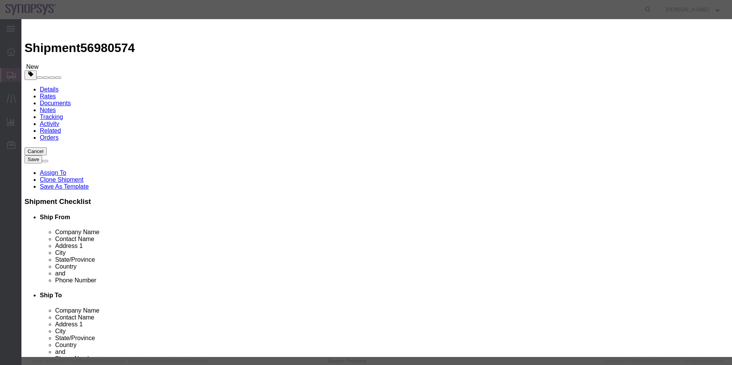
drag, startPoint x: 283, startPoint y: 55, endPoint x: 131, endPoint y: 54, distance: 152.8
click div "Edit content Commodity library Product Name x566 test chip Pieces 3.00 Select B…"
click textarea
paste textarea "x566 test chip"
type textarea "x566 test chip"
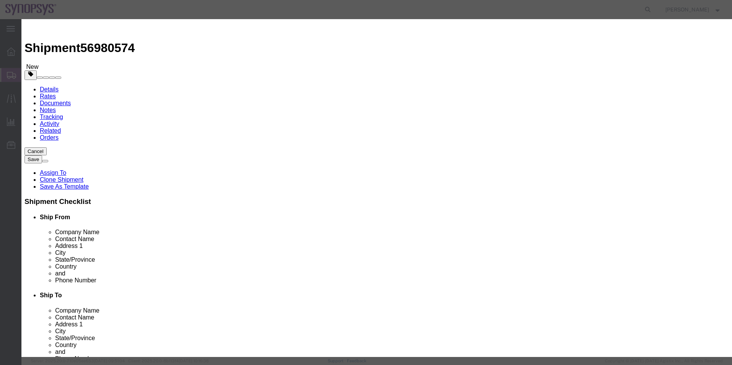
click button "Save & Close"
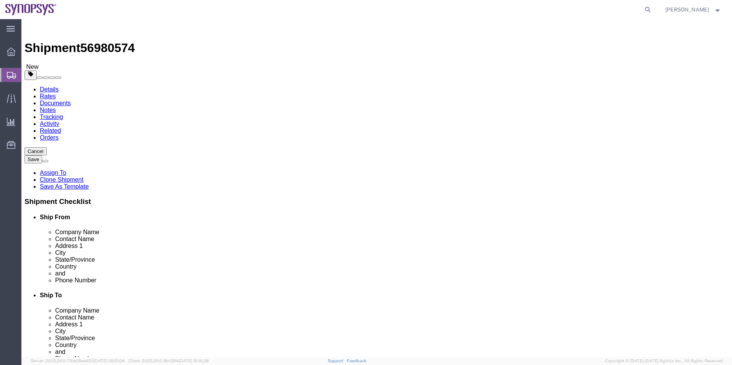
click icon
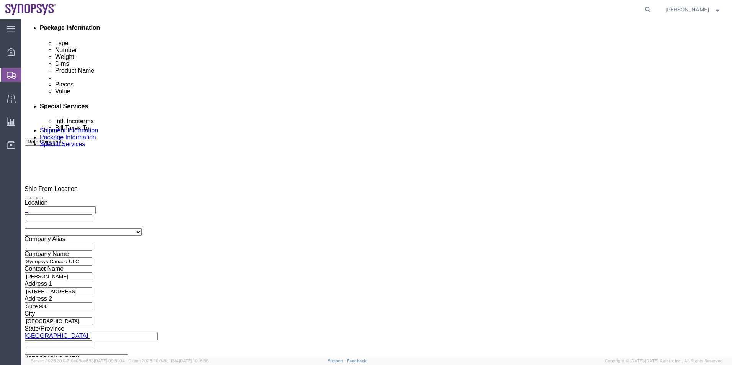
click icon
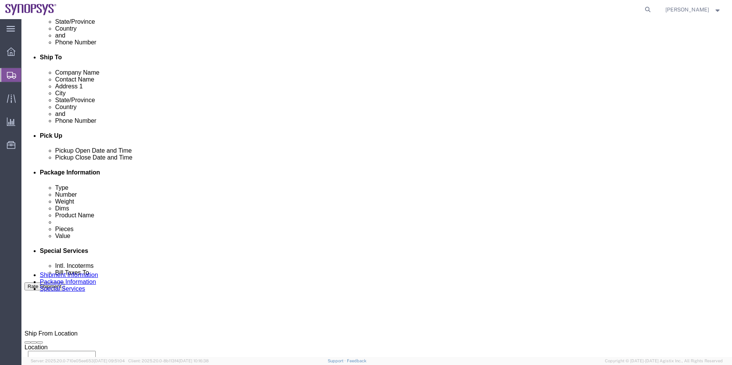
scroll to position [128, 0]
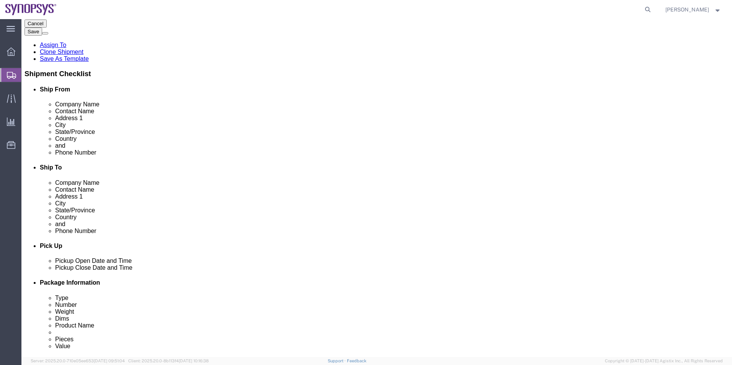
drag, startPoint x: 187, startPoint y: 145, endPoint x: 77, endPoint y: 140, distance: 109.6
click div "Location My Profile Location Aachen DE04 Agrate Brianza IT01 Aschheim DE02 Atla…"
click icon
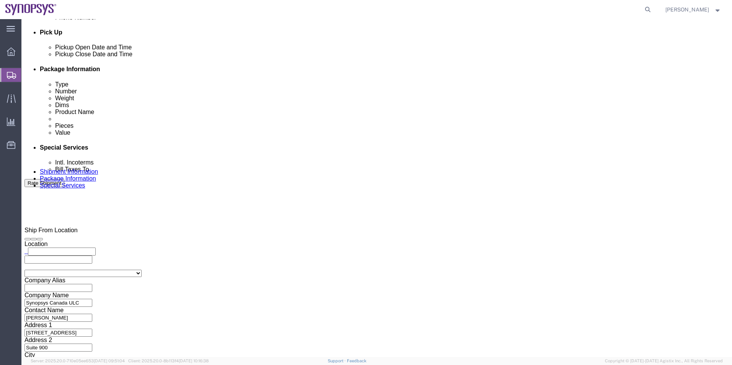
scroll to position [396, 0]
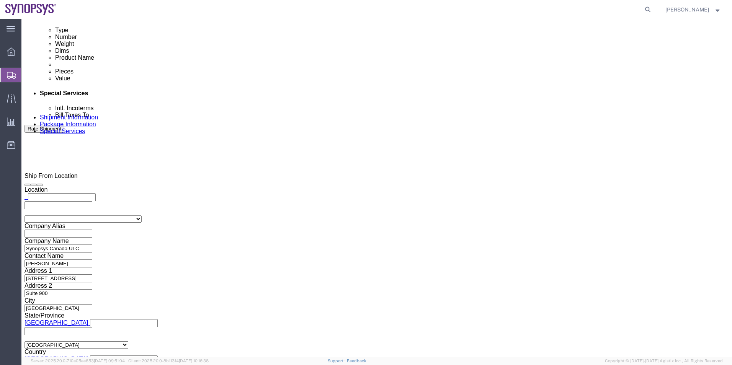
click input "text"
paste input "shasic@synopsys.com"
type input "shasic@synopsys.com"
click textarea
type textarea "Please see attached. -[GEOGRAPHIC_DATA]"
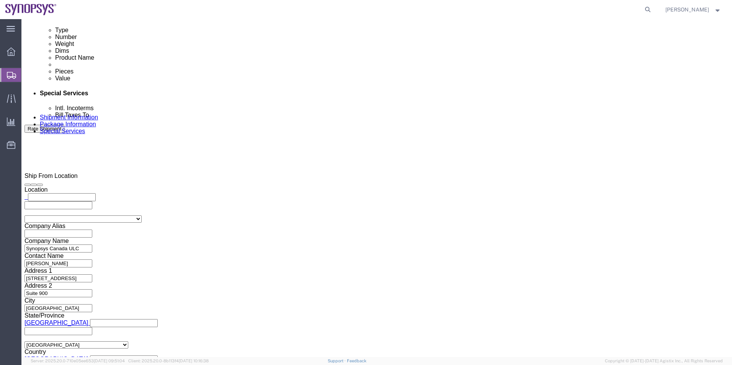
click button "Rate Shipment"
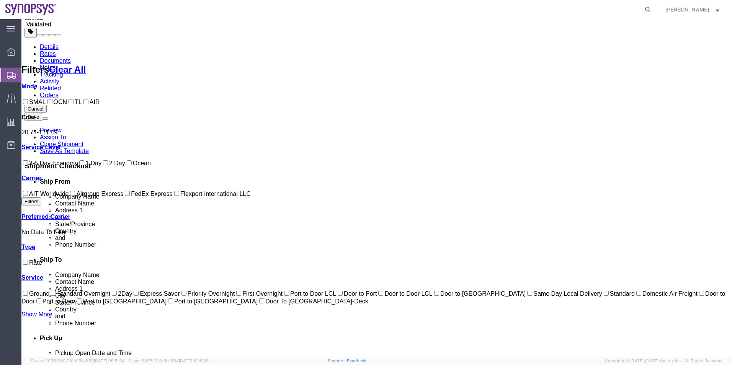
scroll to position [0, 0]
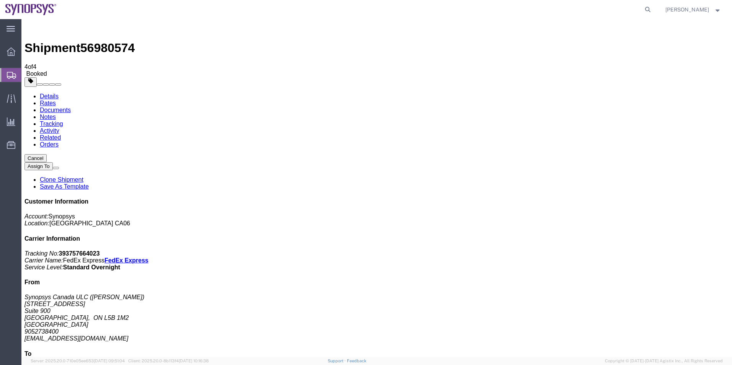
click at [0, 0] on span "Shipment Manager" at bounding box center [0, 0] width 0 height 0
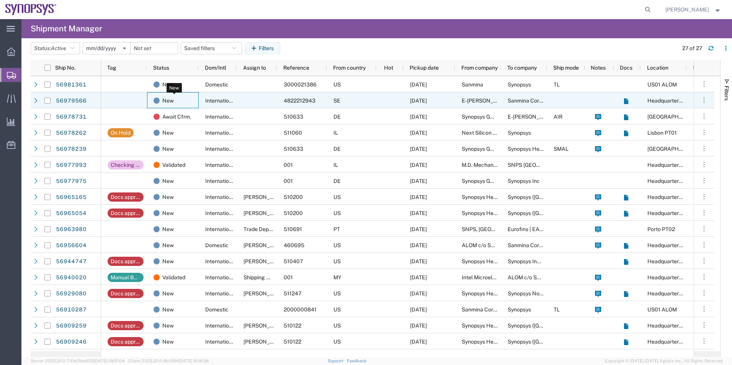
click at [189, 100] on div "New" at bounding box center [175, 101] width 42 height 16
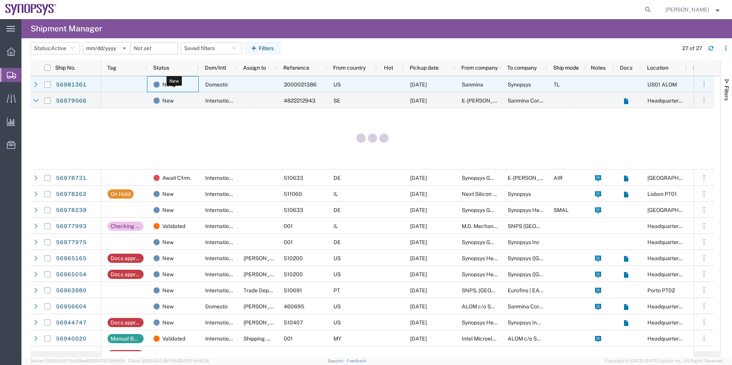
click at [191, 82] on div "New" at bounding box center [175, 85] width 42 height 16
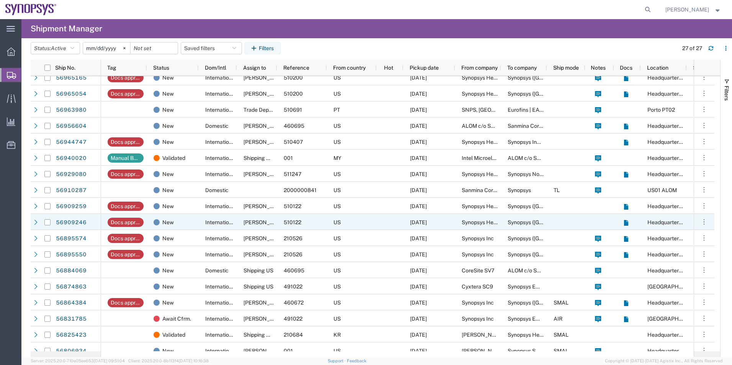
scroll to position [308, 0]
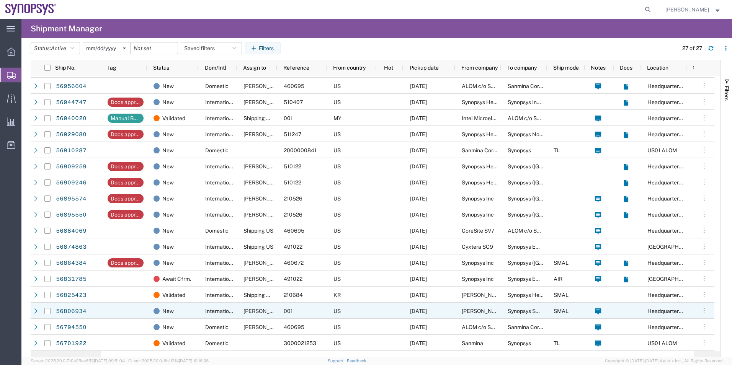
click at [206, 306] on div "International" at bounding box center [218, 311] width 38 height 16
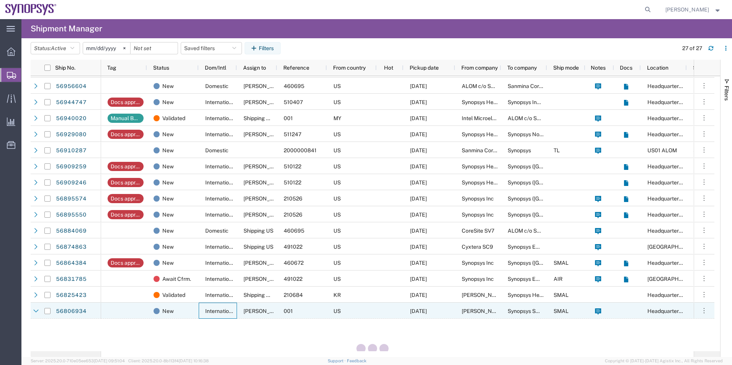
scroll to position [308, 0]
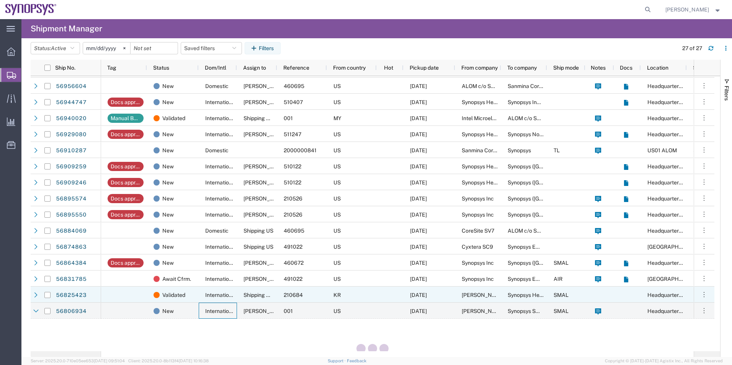
click at [203, 297] on div "International" at bounding box center [218, 295] width 38 height 16
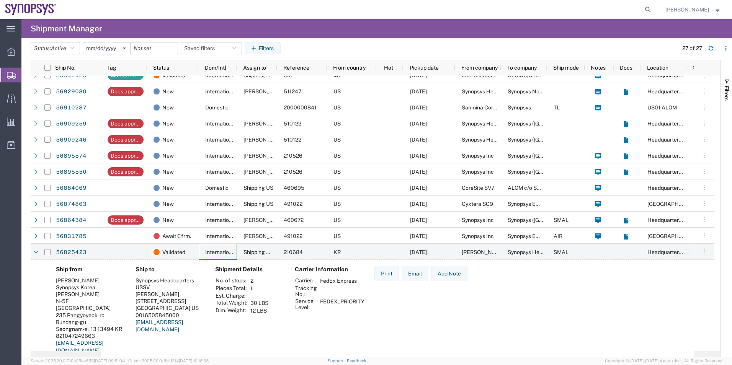
scroll to position [385, 0]
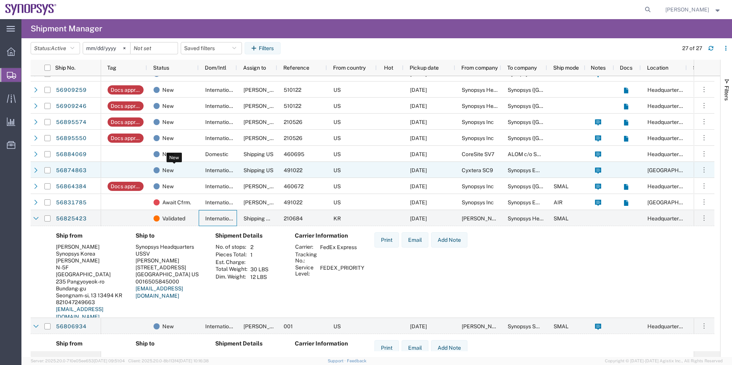
click at [189, 169] on div "New" at bounding box center [175, 170] width 42 height 16
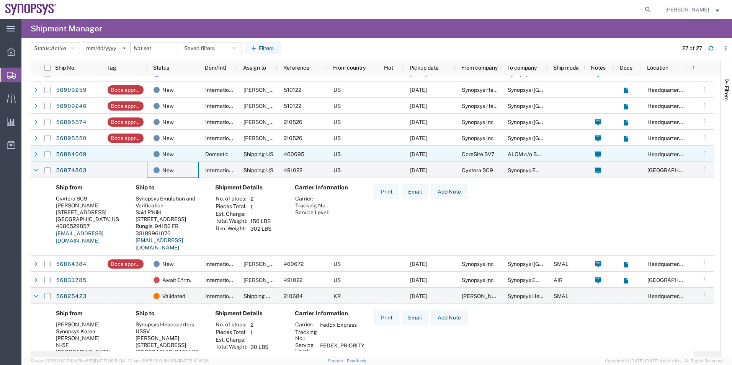
click at [196, 159] on div "New" at bounding box center [173, 154] width 52 height 16
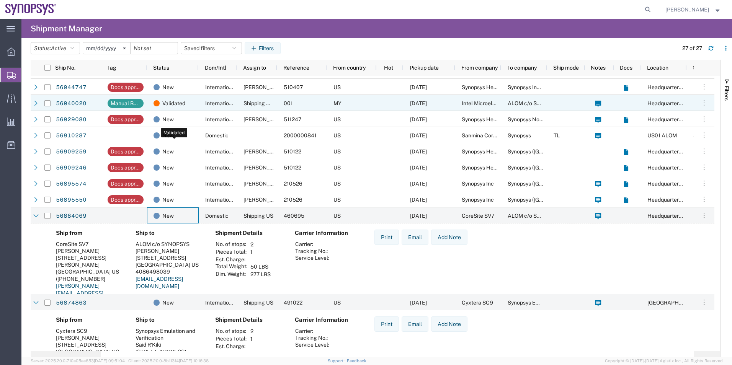
scroll to position [270, 0]
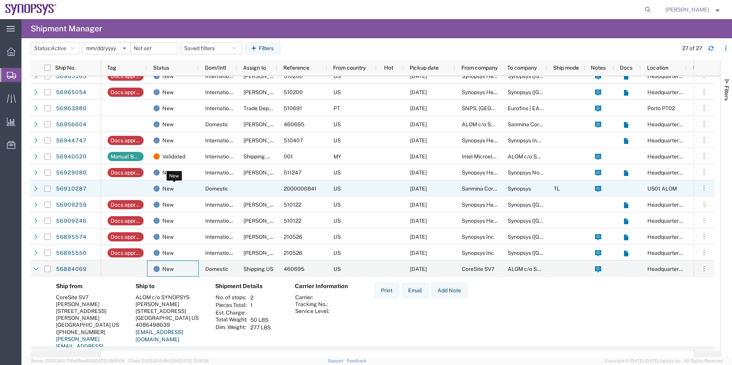
click at [184, 190] on div "New" at bounding box center [175, 189] width 42 height 16
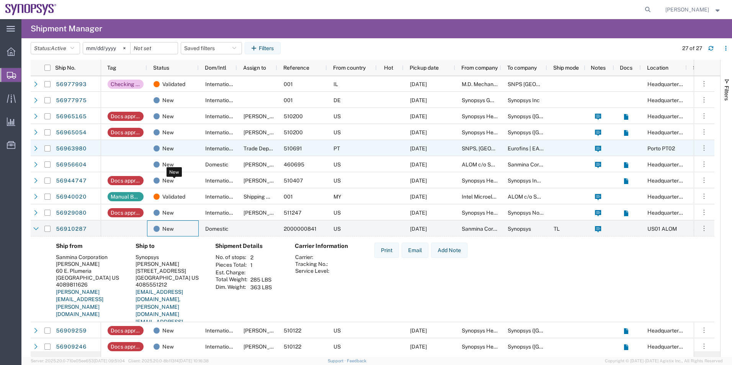
scroll to position [193, 0]
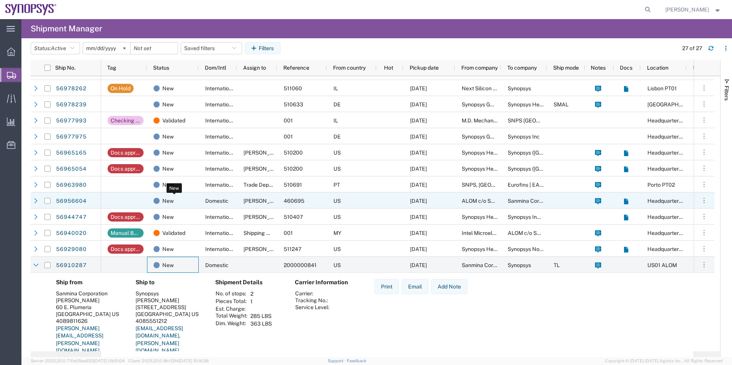
click at [182, 204] on div "New" at bounding box center [175, 201] width 42 height 16
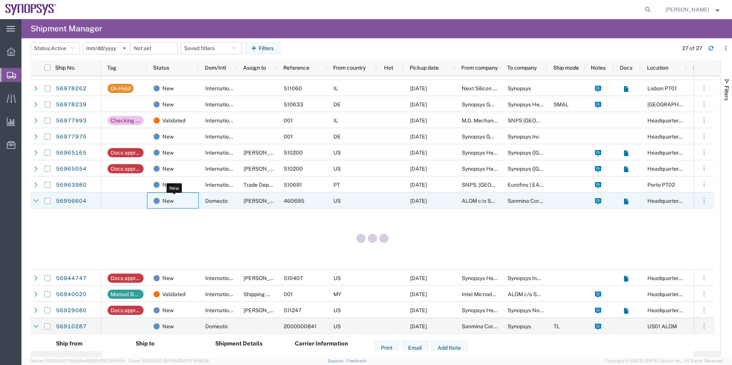
click at [180, 195] on div "New" at bounding box center [175, 201] width 42 height 16
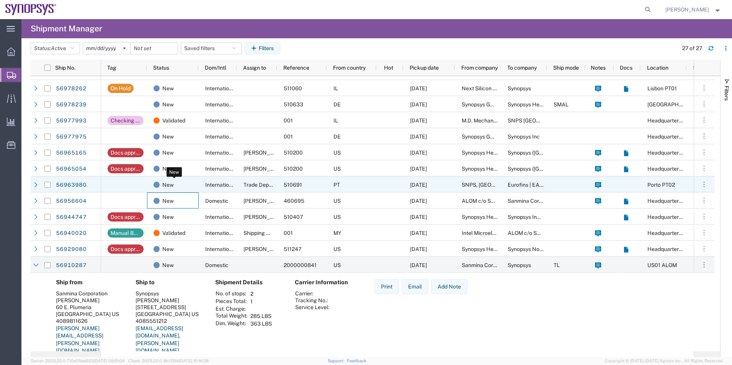
click at [183, 188] on div "New" at bounding box center [175, 185] width 42 height 16
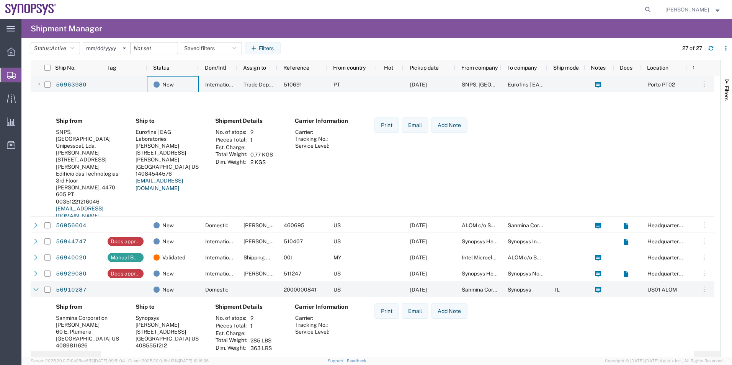
scroll to position [308, 0]
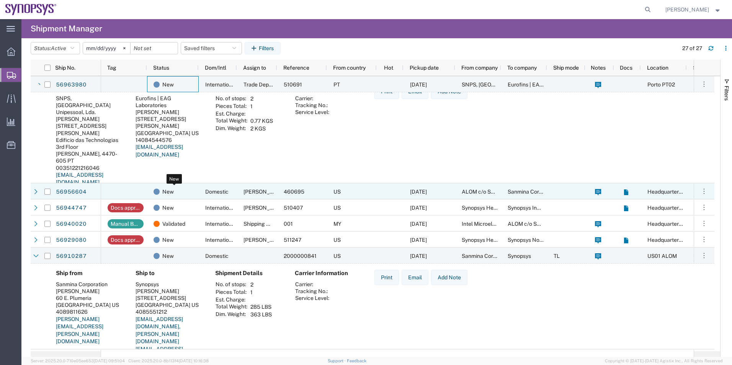
click at [177, 186] on div "New" at bounding box center [175, 192] width 42 height 16
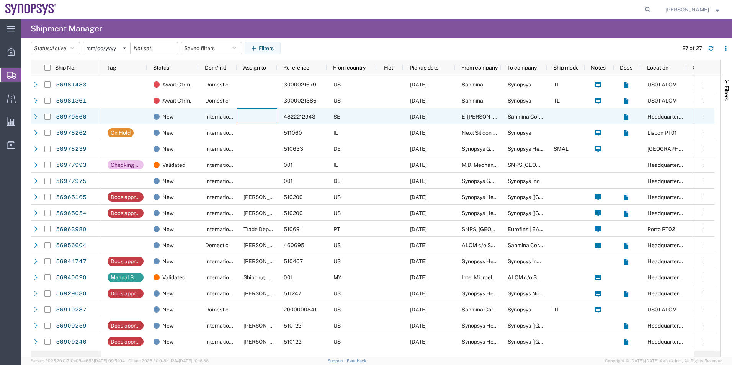
click at [254, 115] on div at bounding box center [257, 116] width 40 height 16
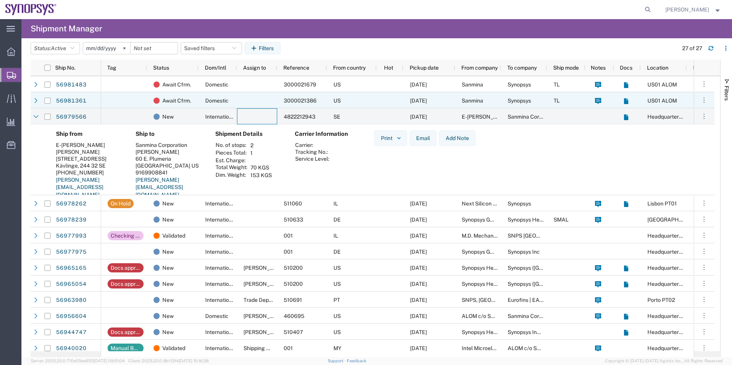
click at [232, 99] on div "Domestic" at bounding box center [218, 100] width 38 height 16
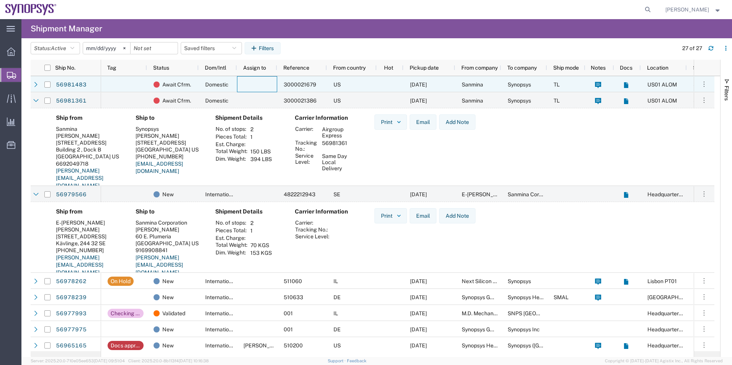
click at [262, 88] on div at bounding box center [257, 84] width 40 height 16
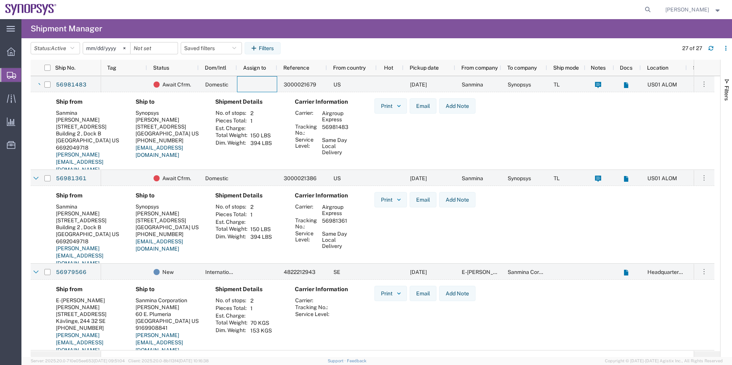
scroll to position [153, 0]
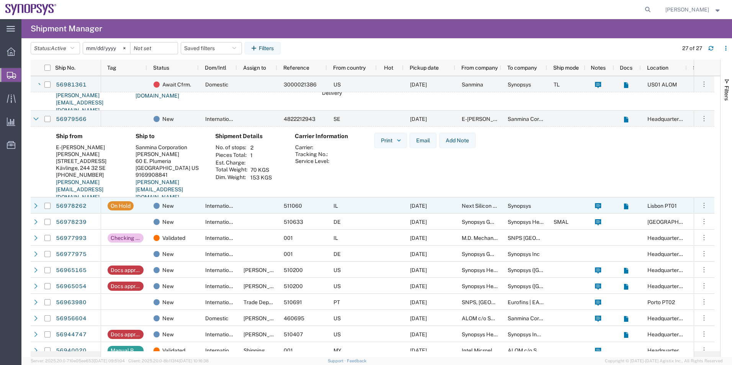
click at [265, 208] on div at bounding box center [257, 206] width 40 height 16
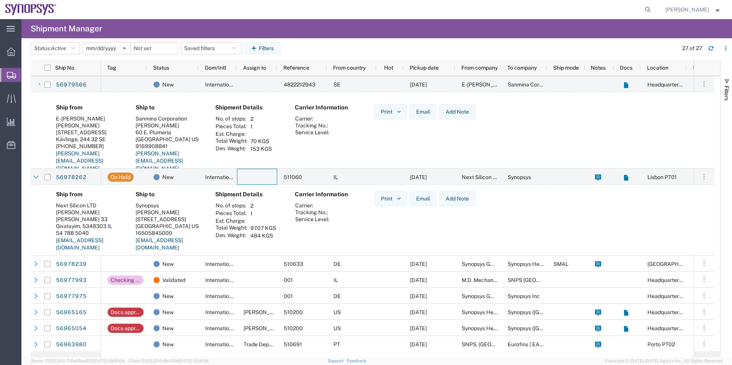
scroll to position [191, 0]
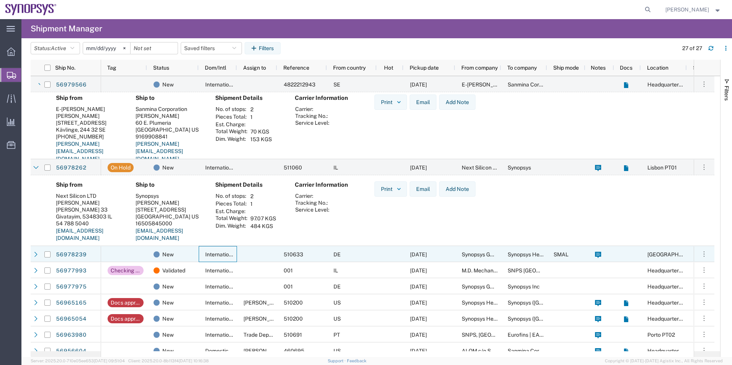
click at [222, 252] on span "International" at bounding box center [220, 255] width 31 height 6
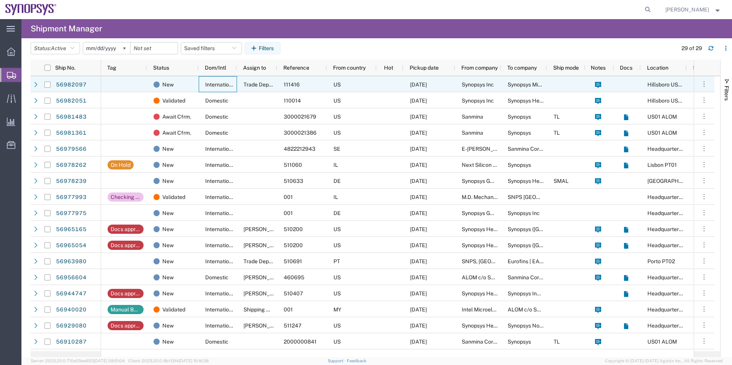
click at [202, 89] on div "International" at bounding box center [218, 84] width 38 height 16
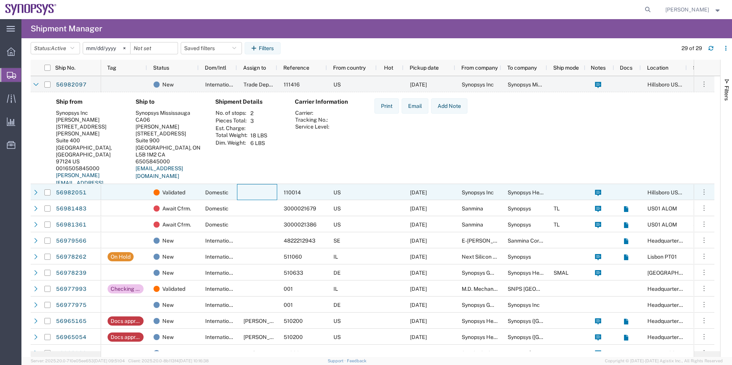
click at [248, 193] on div at bounding box center [257, 192] width 40 height 16
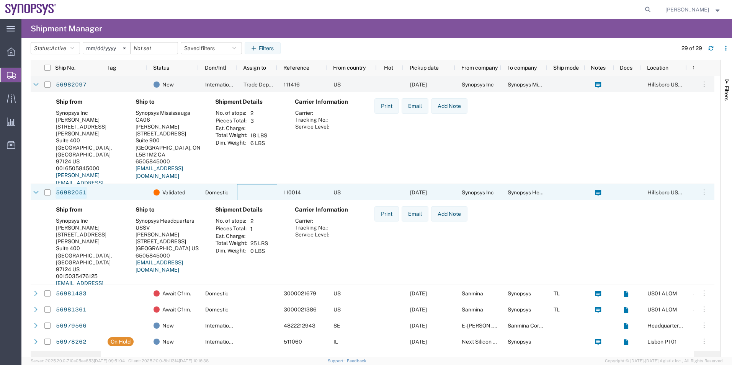
click at [69, 191] on link "56982051" at bounding box center [71, 193] width 31 height 12
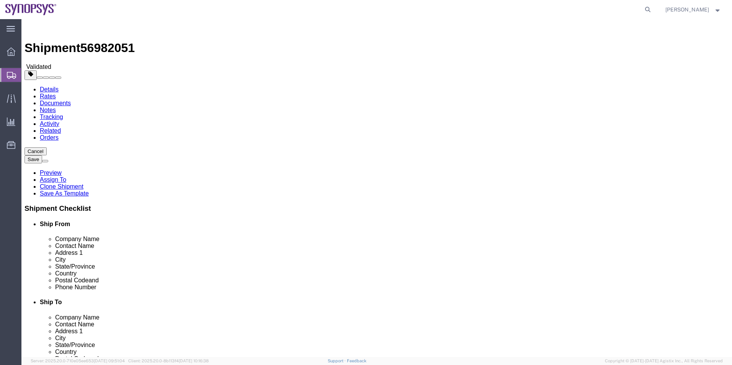
scroll to position [115, 0]
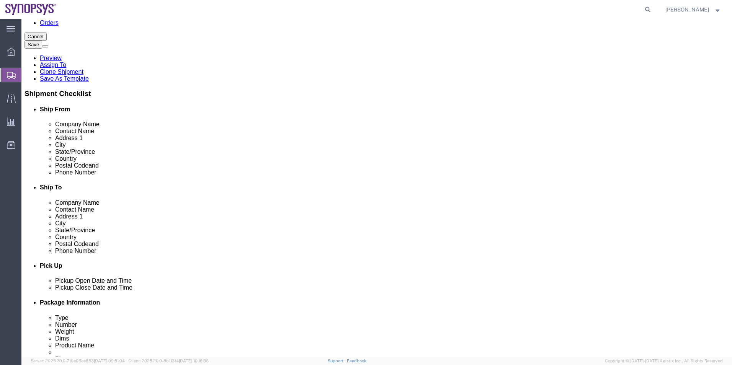
select select "63190"
select select "63204"
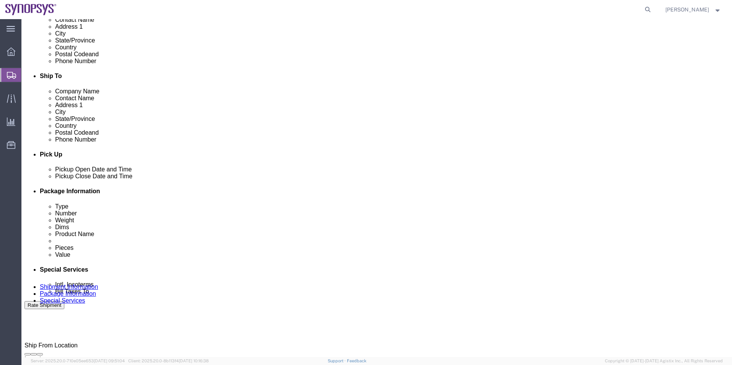
scroll to position [306, 0]
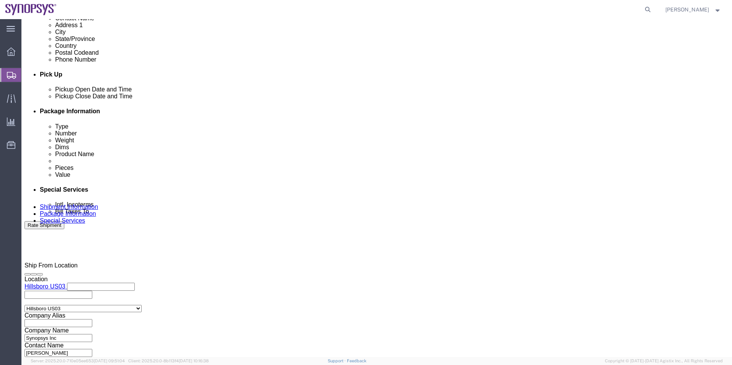
click icon
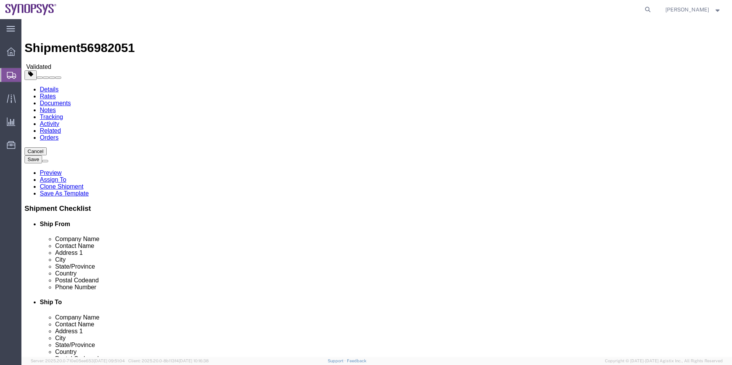
click at [0, 0] on span "Shipment Manager" at bounding box center [0, 0] width 0 height 0
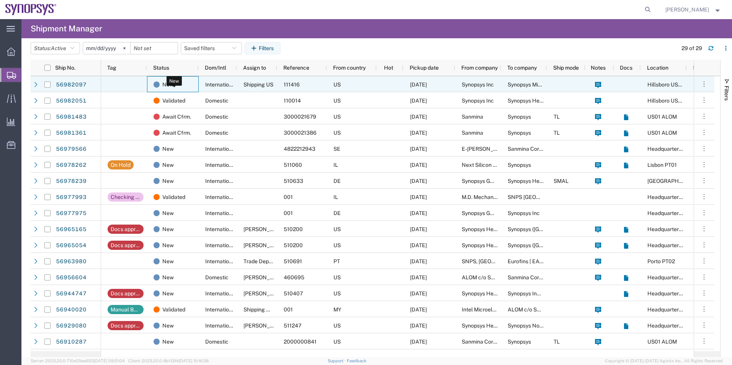
click at [186, 84] on div "New" at bounding box center [175, 85] width 42 height 16
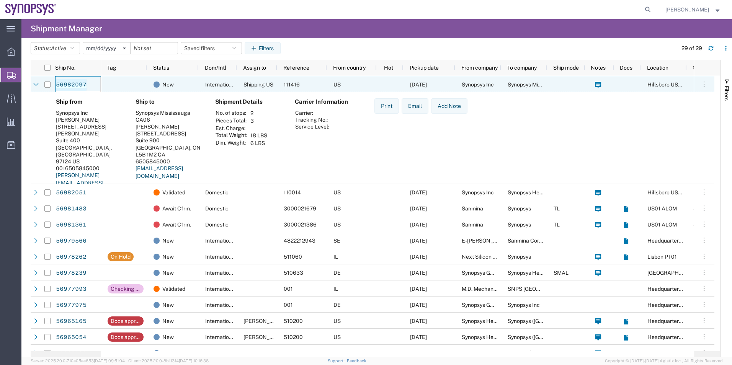
click at [73, 85] on link "56982097" at bounding box center [71, 85] width 31 height 12
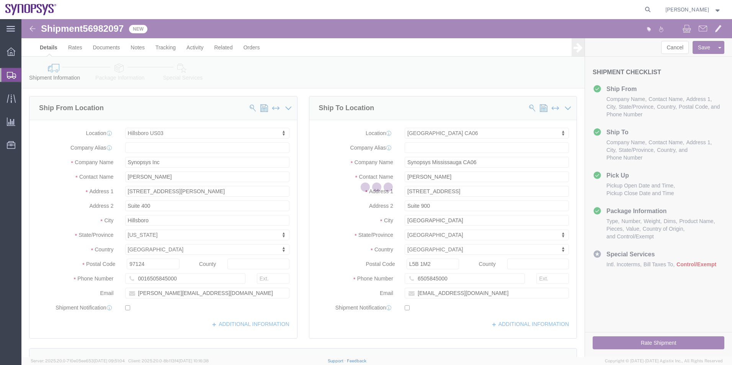
select select "63190"
select select "63078"
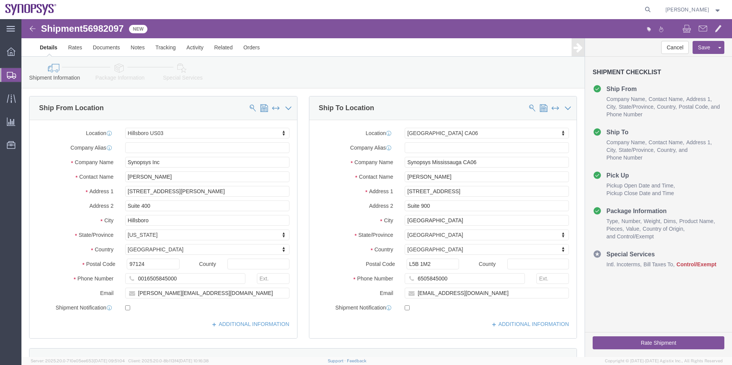
click icon
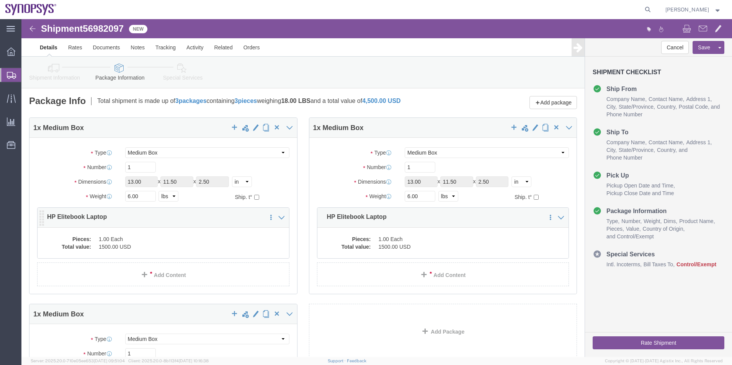
click dd "1.00 Each"
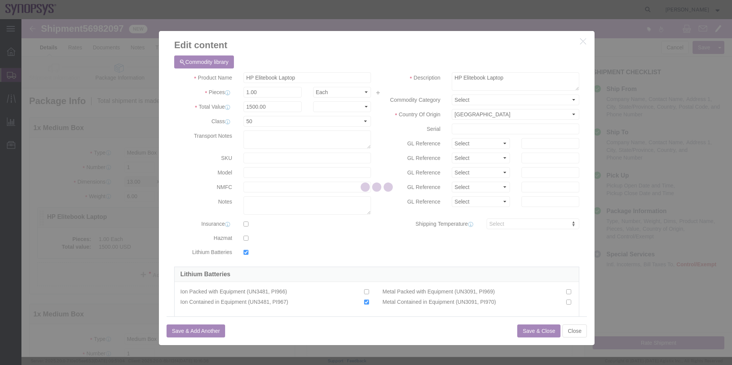
checkbox input "true"
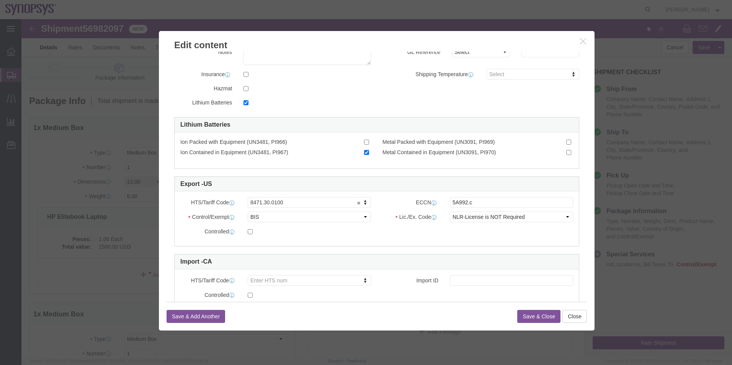
scroll to position [153, 0]
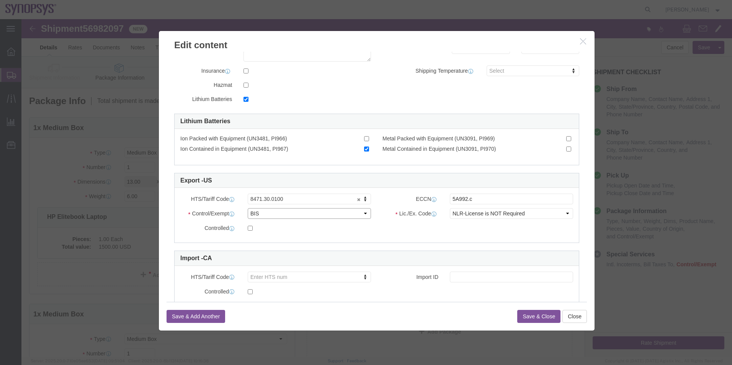
click select "Select ATF BIS DEA EPA FDA FTR ITAR OFAC Other (OPA)"
select select "FTR"
click select "Select ATF BIS DEA EPA FDA FTR ITAR OFAC Other (OPA)"
click select "Select 30.2(d)(2) 30.36 30.37(a) 30.37(f) 30.37(g) 30.37(h) 30.37(i) 30.37(j) 3…"
select select "30.36"
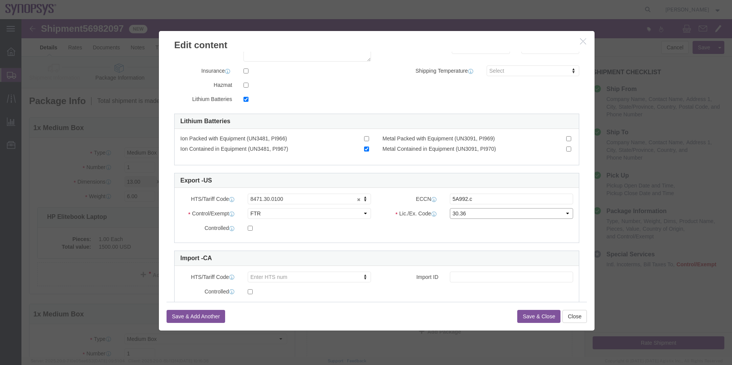
click select "Select 30.2(d)(2) 30.36 30.37(a) 30.37(f) 30.37(g) 30.37(h) 30.37(i) 30.37(j) 3…"
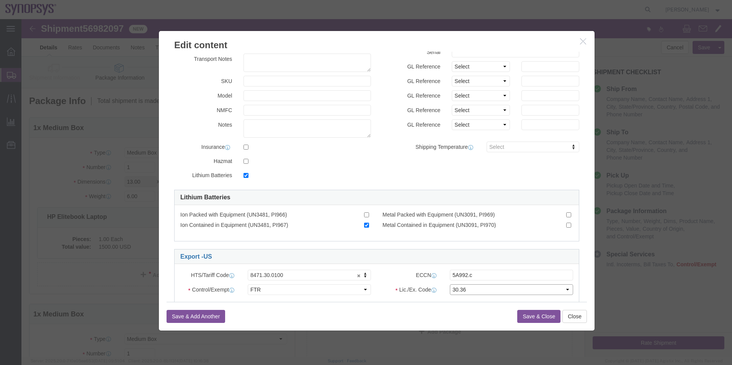
scroll to position [77, 0]
click input "Ion Contained in Equipment (UN3481, PI967)"
checkbox input "false"
click input "checkbox"
checkbox input "false"
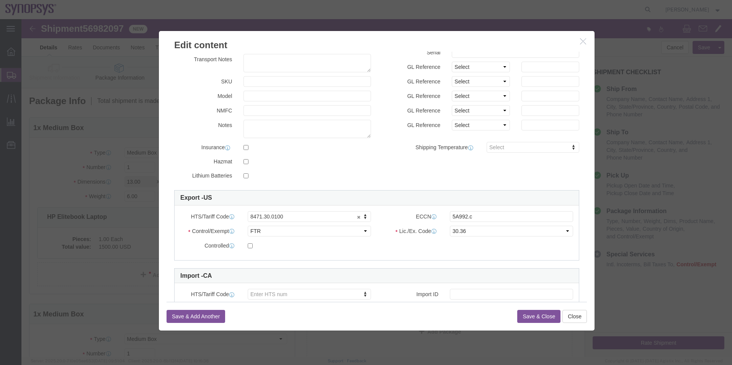
click button "Save & Close"
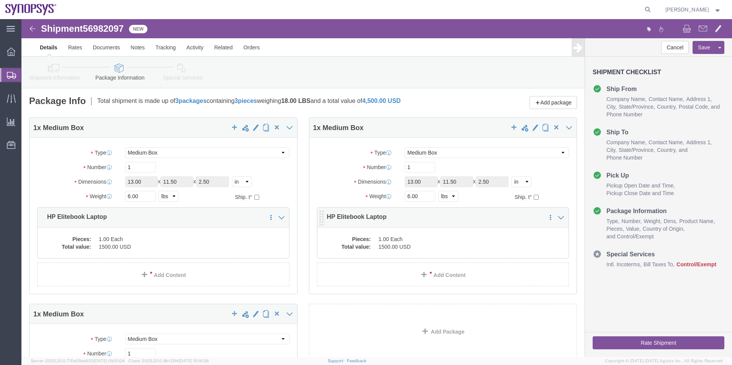
click dd "1500.00 USD"
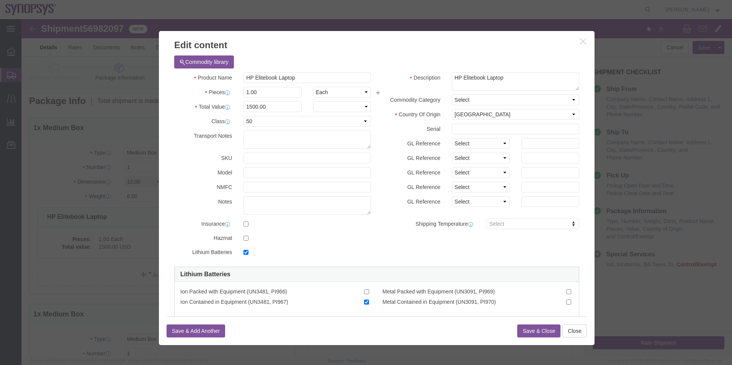
checkbox input "true"
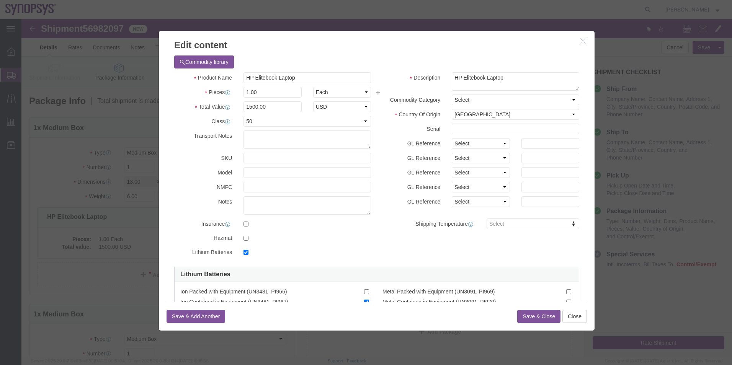
click label
click input "checkbox"
checkbox input "false"
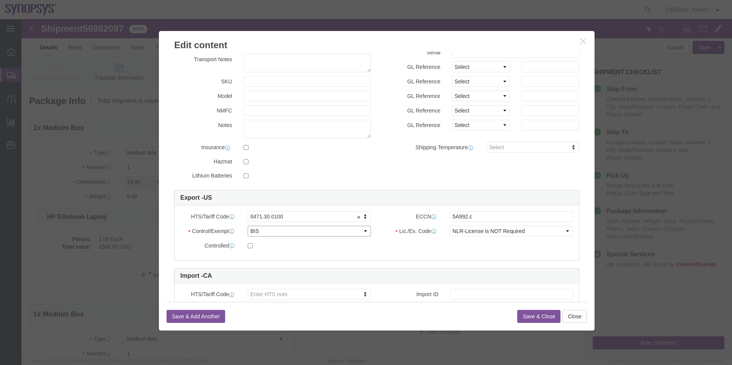
click select "Select ATF BIS DEA EPA FDA FTR ITAR OFAC Other (OPA)"
select select "FTR"
click select "Select ATF BIS DEA EPA FDA FTR ITAR OFAC Other (OPA)"
click select "Select 30.2(d)(2) 30.36 30.37(a) 30.37(f) 30.37(g) 30.37(h) 30.37(i) 30.37(j) 3…"
select select "30.36"
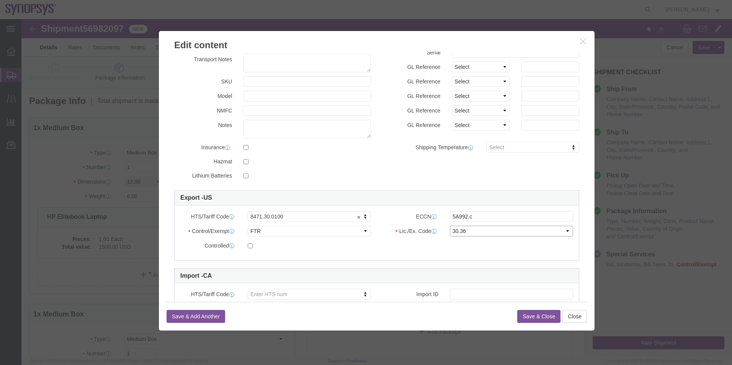
click select "Select 30.2(d)(2) 30.36 30.37(a) 30.37(f) 30.37(g) 30.37(h) 30.37(i) 30.37(j) 3…"
click button "Save & Close"
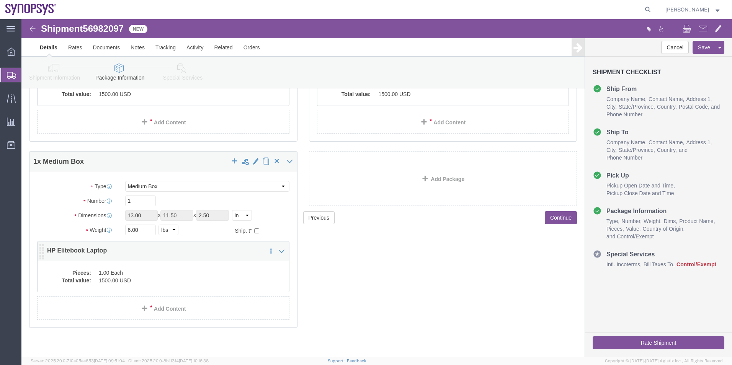
scroll to position [153, 0]
click dd "1.00 Each"
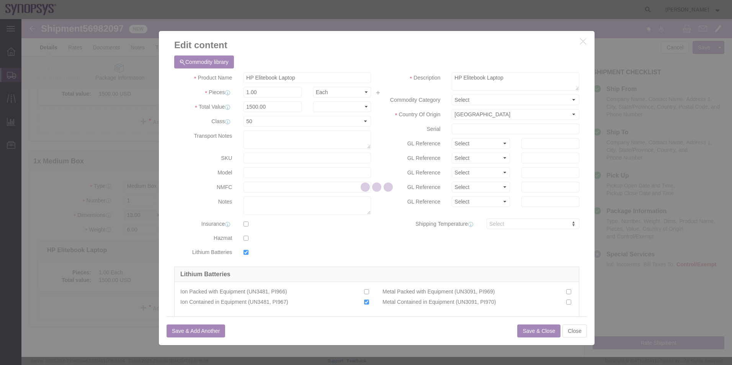
checkbox input "true"
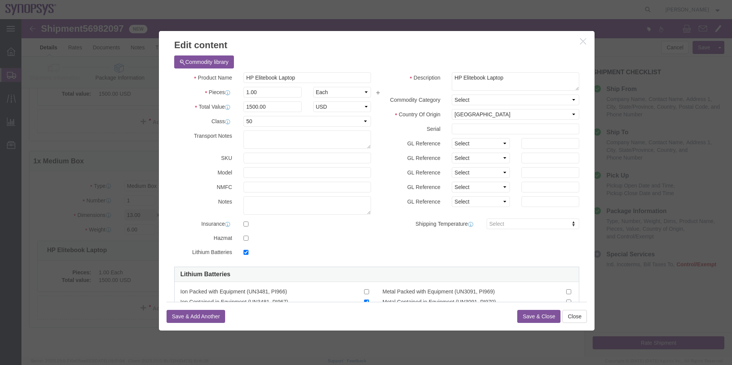
click label
click input "checkbox"
checkbox input "false"
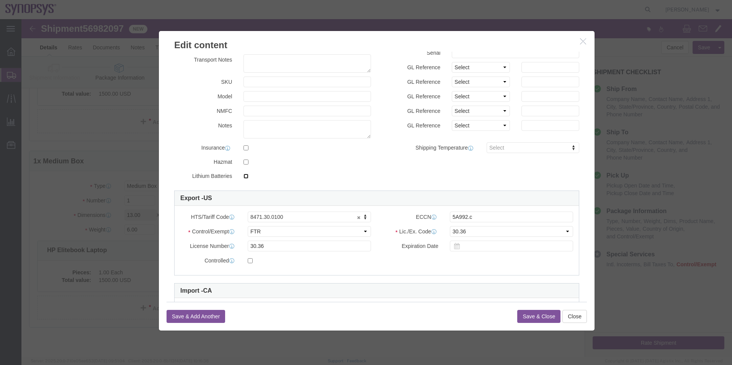
scroll to position [77, 0]
click input "30.36"
drag, startPoint x: 289, startPoint y: 232, endPoint x: 196, endPoint y: 236, distance: 93.2
click div "HTS/Tariff Code 8471.30.0100 8471.30.0100 ECCN 5A992.c Control/Exempt Select AT…"
click label "Lic./Ex. Code"
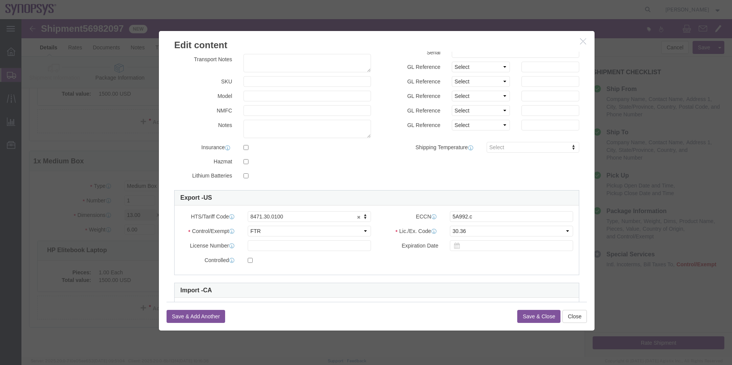
scroll to position [0, 0]
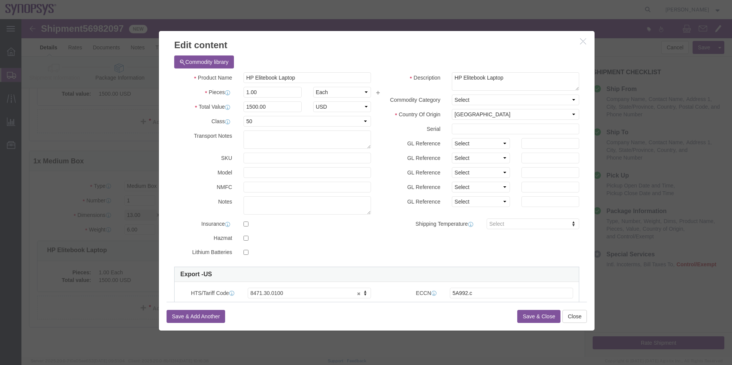
click button "Save & Close"
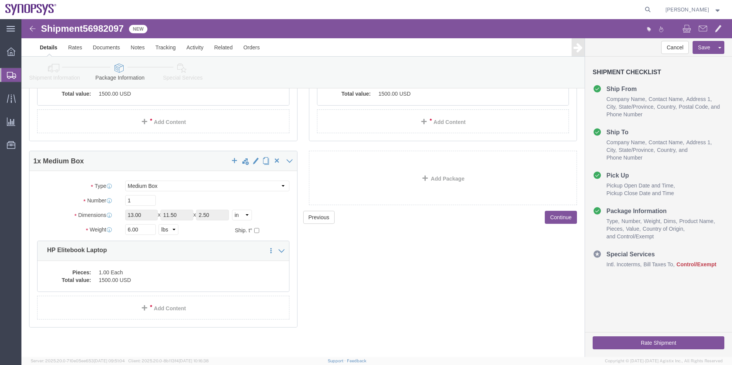
click icon
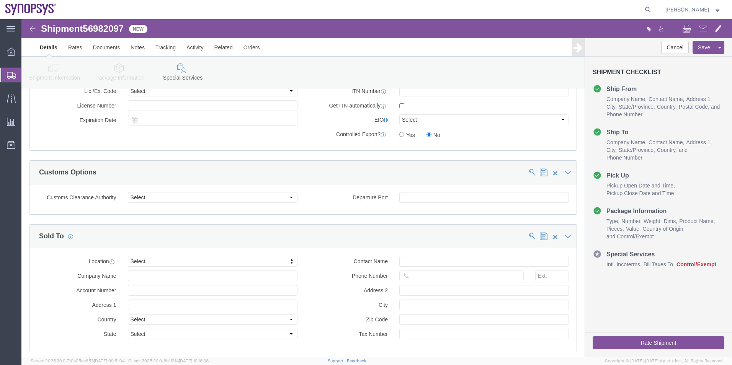
scroll to position [535, 0]
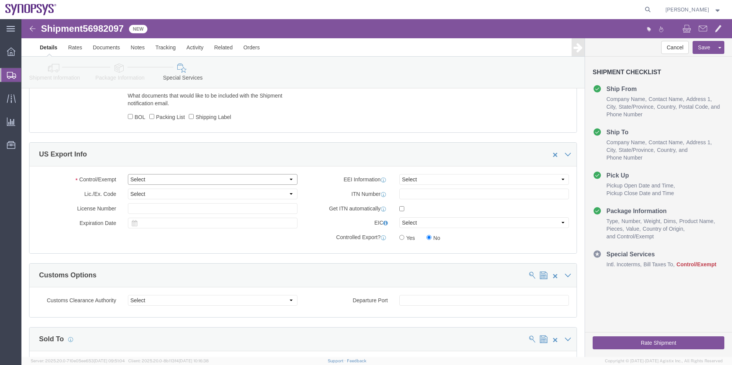
click select "Select ATF BIS DEA EPA FDA FTR ITAR OFAC Other (OPA)"
select select "FTR"
click select "Select ATF BIS DEA EPA FDA FTR ITAR OFAC Other (OPA)"
click select "Select 30.2(d)(2) 30.36 30.37(a) 30.37(f) 30.37(g) 30.37(h) 30.37(i) 30.37(j) 3…"
select select "30.36"
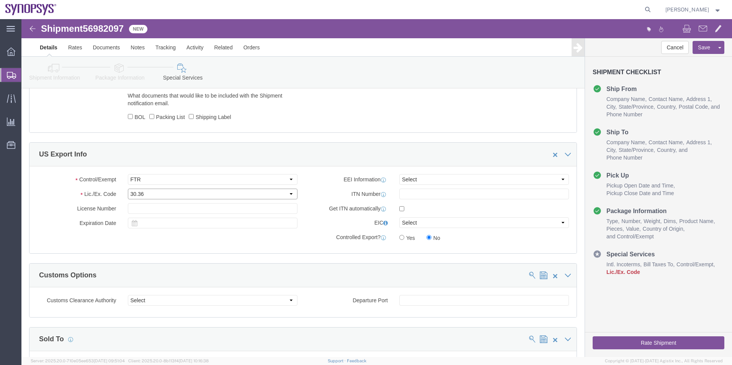
click select "Select 30.2(d)(2) 30.36 30.37(a) 30.37(f) 30.37(g) 30.37(h) 30.37(i) 30.37(j) 3…"
click select "Select AES-Direct EEI Carrier File EEI EEI Exempt"
select select "EXEM"
click select "Select AES-Direct EEI Carrier File EEI EEI Exempt"
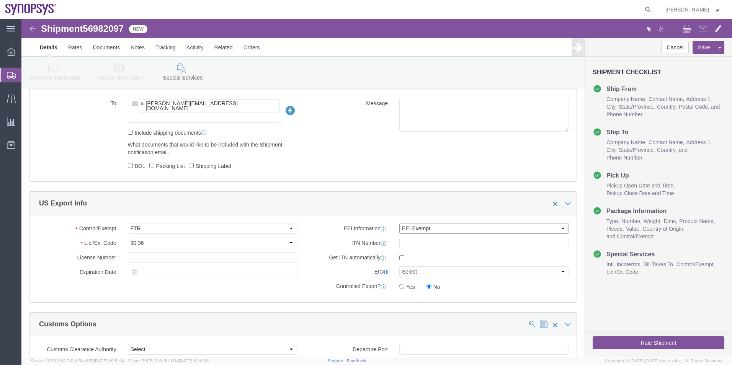
scroll to position [382, 0]
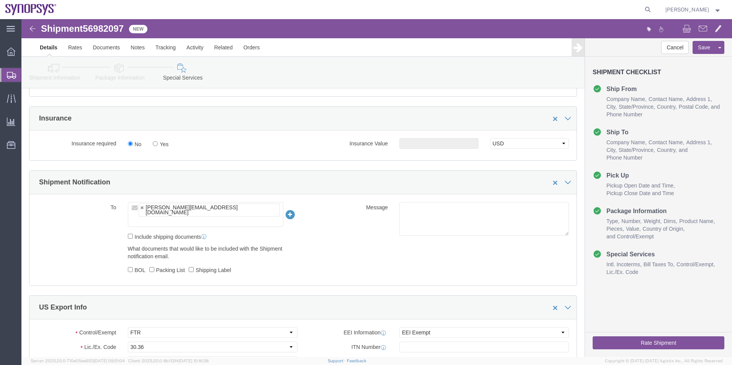
click ul "[PERSON_NAME][EMAIL_ADDRESS][DOMAIN_NAME]"
type input "[EMAIL_ADDRESS][DOMAIN_NAME]"
click textarea
type textarea "Please see attached. -[GEOGRAPHIC_DATA]"
click button "Save"
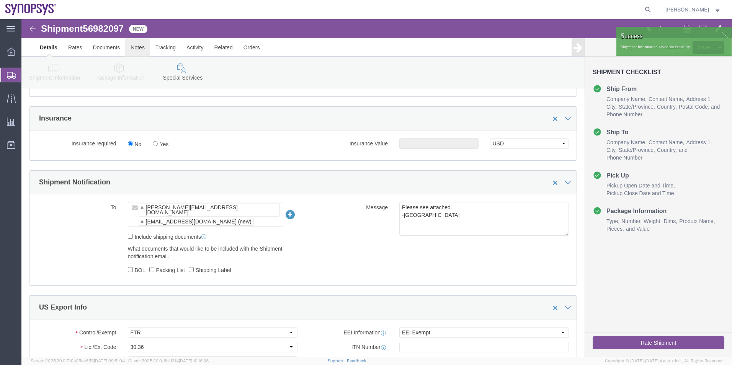
click link "Notes"
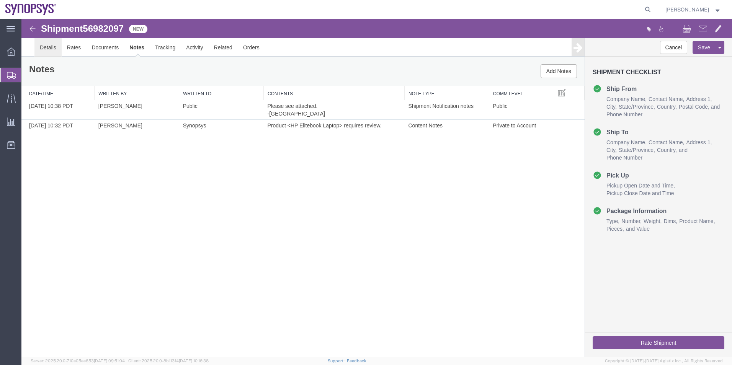
click at [38, 49] on link "Details" at bounding box center [47, 47] width 27 height 18
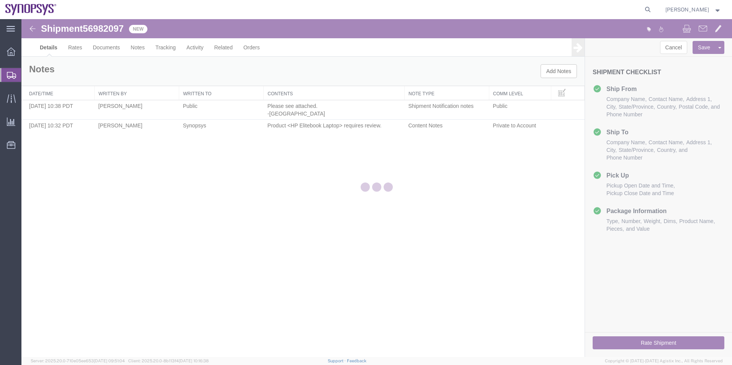
select select "63190"
select select "63078"
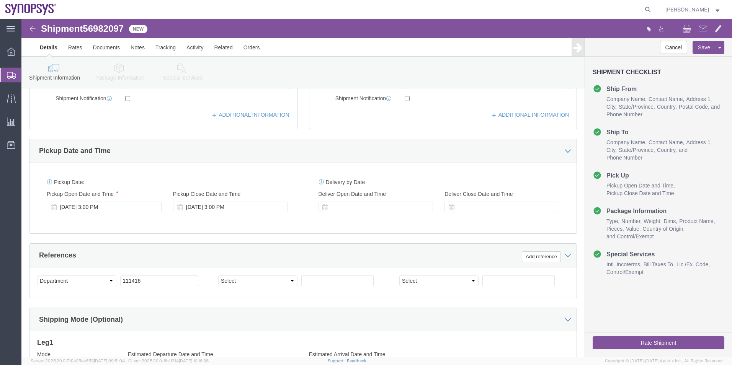
scroll to position [306, 0]
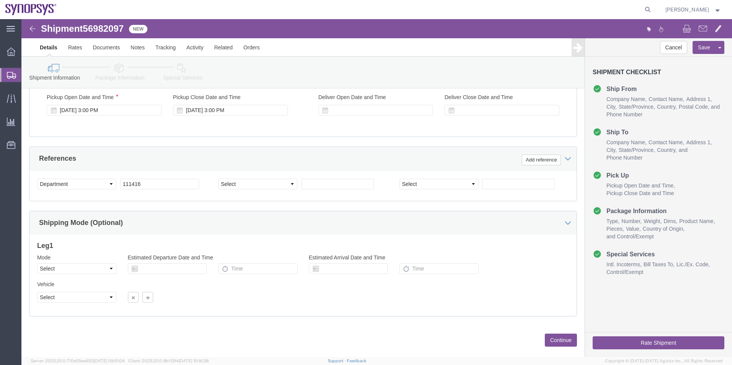
click link "Special Services"
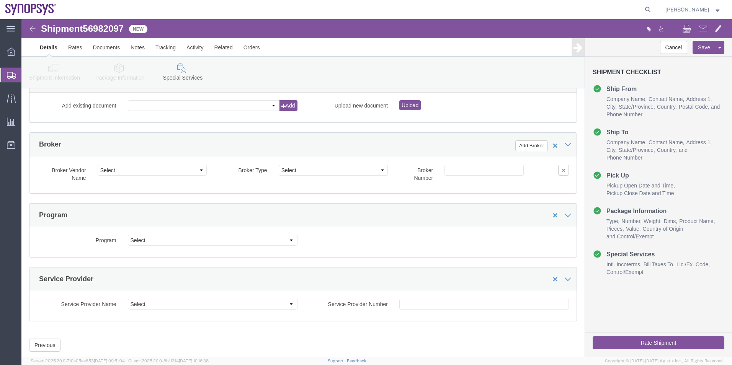
scroll to position [1081, 0]
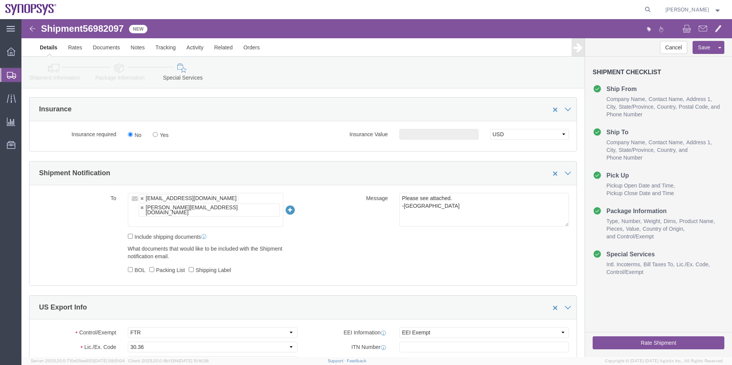
click icon
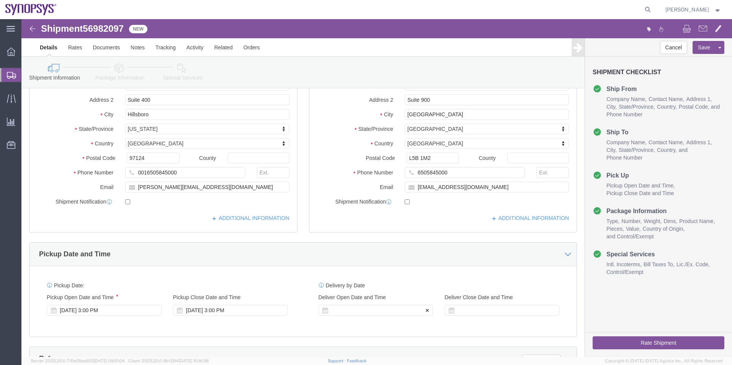
scroll to position [13, 0]
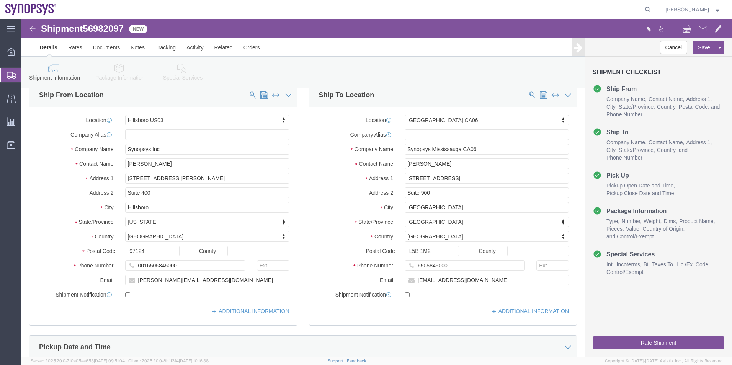
click icon
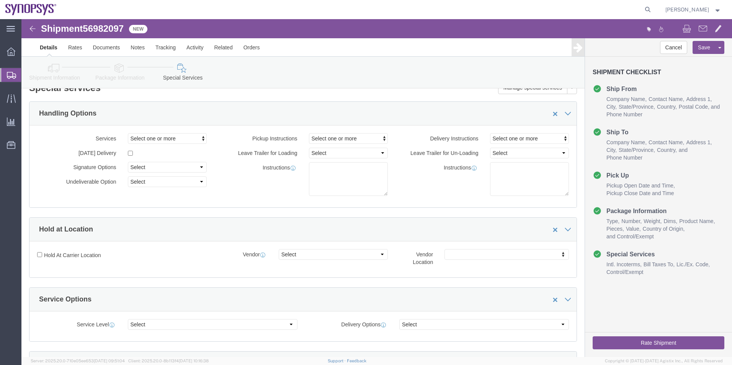
click button "Rate Shipment"
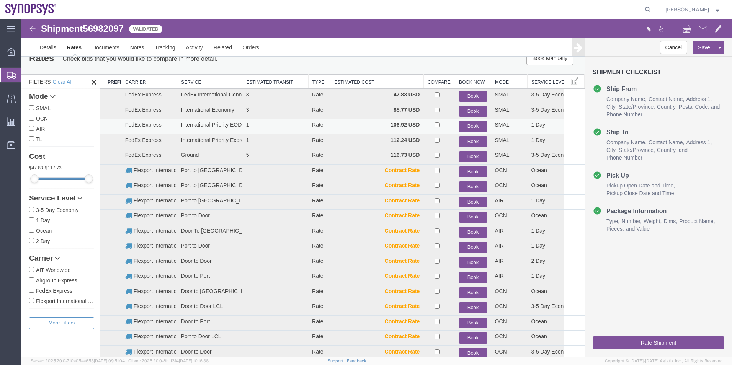
click at [464, 126] on button "Book" at bounding box center [473, 126] width 28 height 11
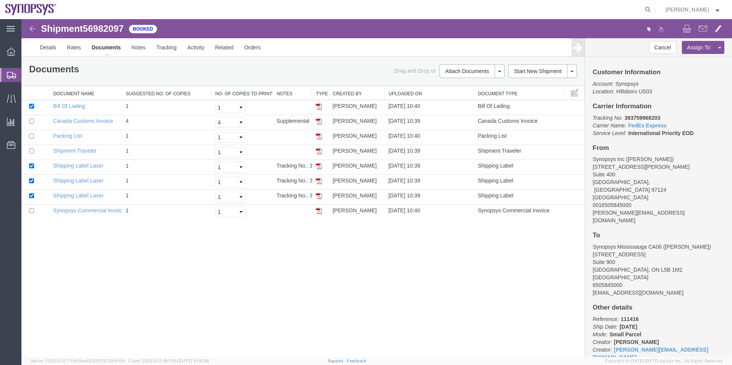
click at [0, 0] on span "Shipment Manager" at bounding box center [0, 0] width 0 height 0
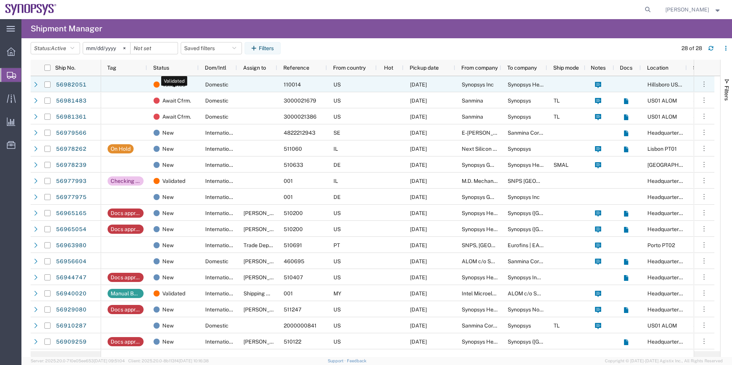
click at [185, 85] on span "Validated" at bounding box center [173, 85] width 23 height 16
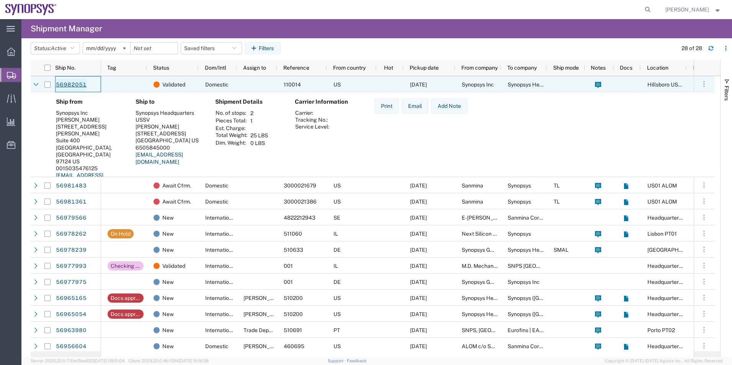
click at [77, 85] on link "56982051" at bounding box center [71, 85] width 31 height 12
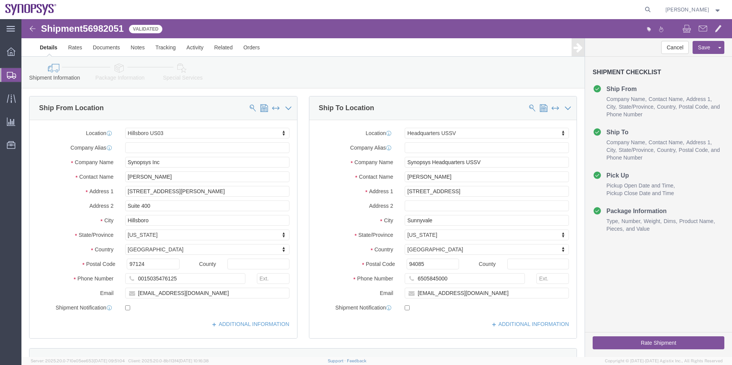
select select "63190"
select select "63204"
click at [0, 0] on span "Shipment Manager" at bounding box center [0, 0] width 0 height 0
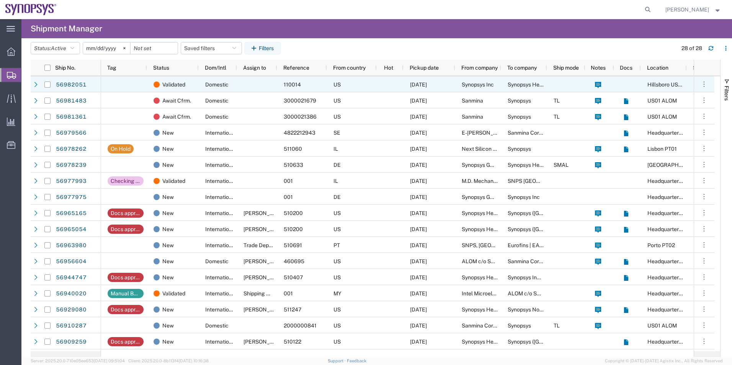
click at [205, 77] on div "Domestic" at bounding box center [218, 84] width 38 height 16
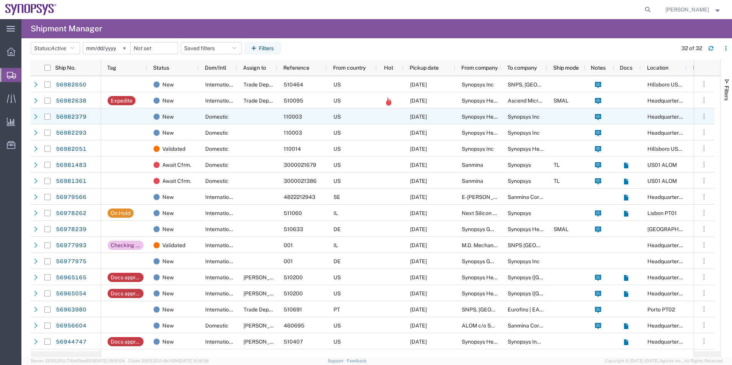
click at [252, 119] on div at bounding box center [257, 116] width 40 height 16
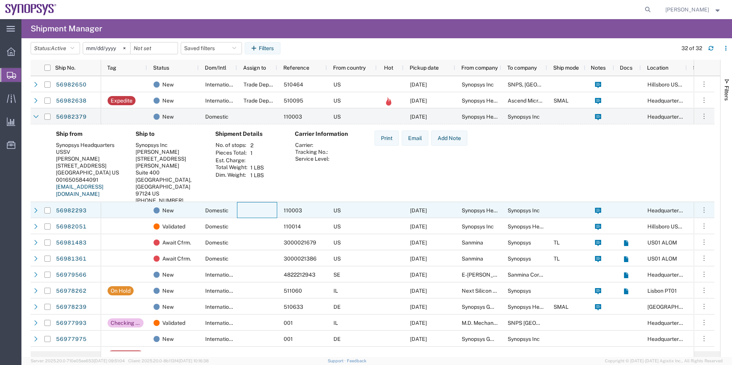
click at [249, 211] on div at bounding box center [257, 210] width 40 height 16
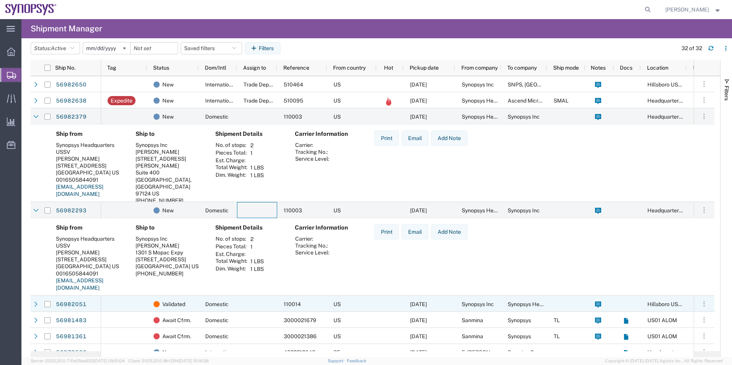
click at [254, 299] on div at bounding box center [257, 304] width 40 height 16
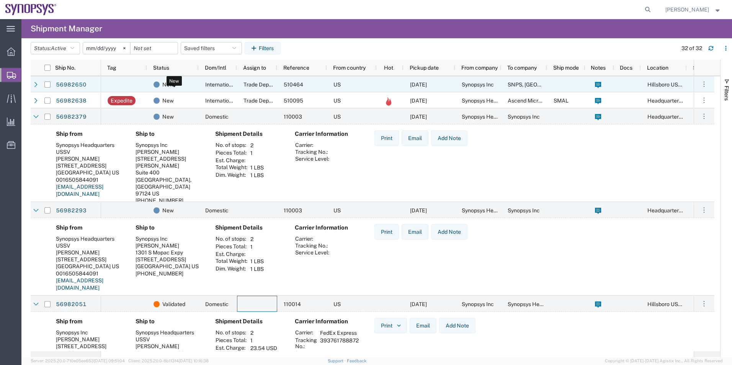
click at [184, 84] on div "New" at bounding box center [175, 85] width 42 height 16
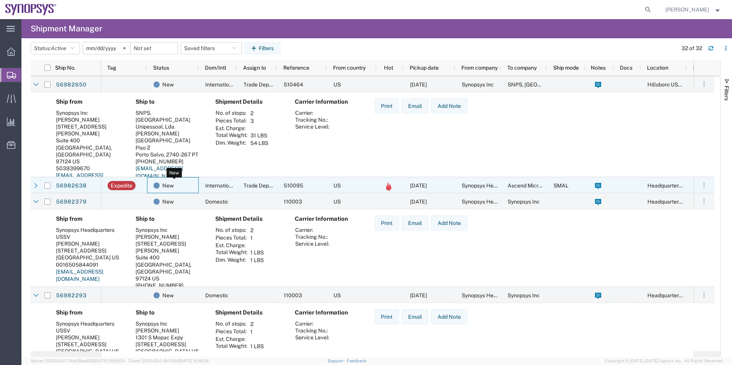
click at [182, 184] on div "New" at bounding box center [175, 186] width 42 height 16
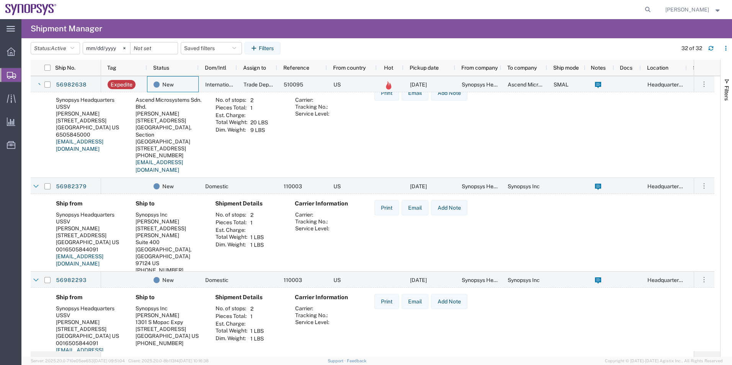
scroll to position [115, 0]
click at [72, 277] on link "56982293" at bounding box center [71, 280] width 31 height 12
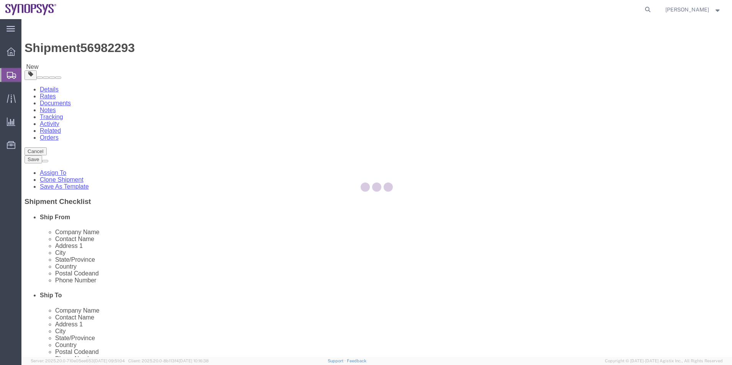
click at [118, 72] on div at bounding box center [376, 188] width 711 height 338
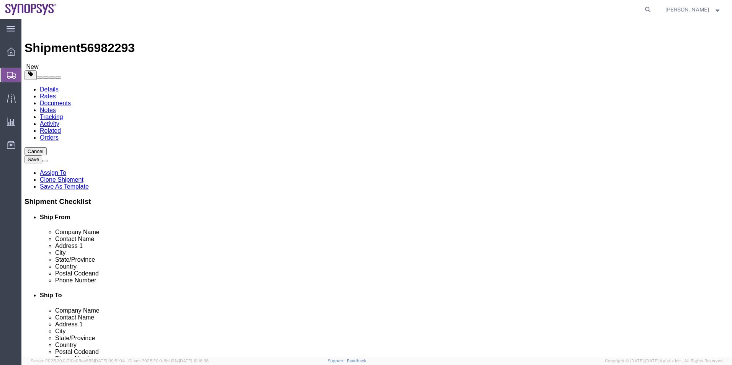
select select "63204"
select select "63180"
click icon
click li "Special Services"
click icon
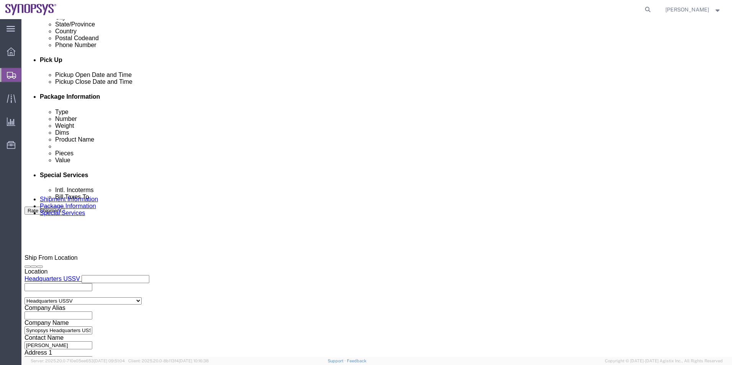
scroll to position [345, 0]
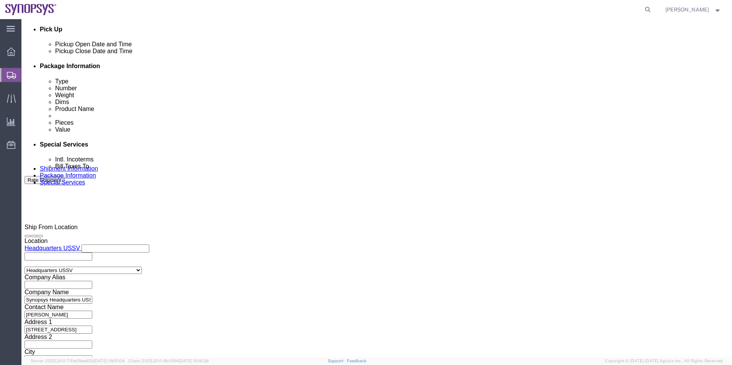
click textarea
type textarea "Please see attached. -[GEOGRAPHIC_DATA]"
click button "Rate Shipment"
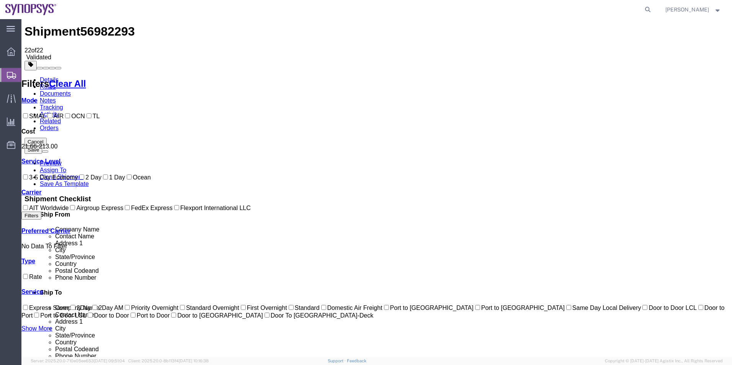
scroll to position [16, 0]
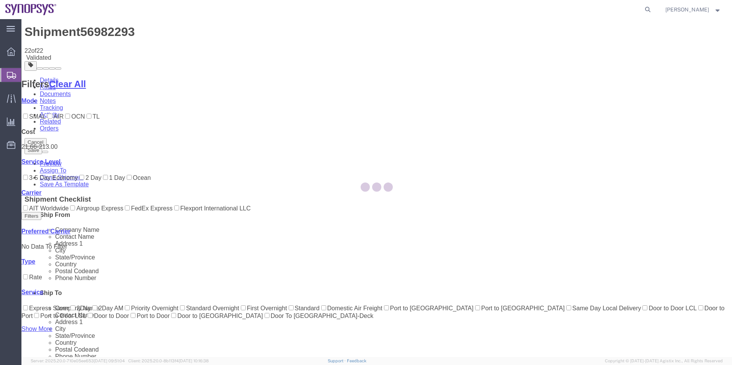
scroll to position [0, 0]
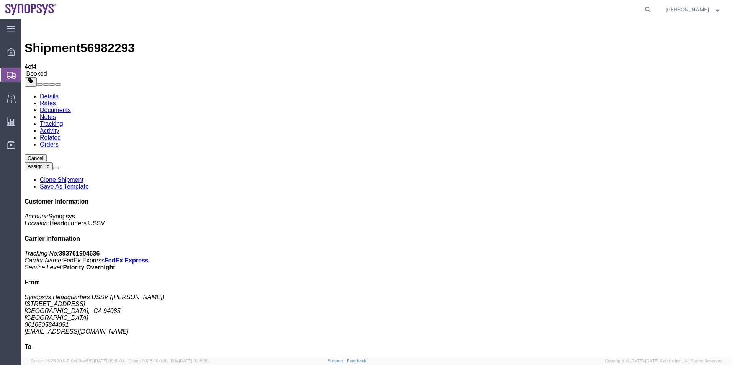
click at [0, 0] on span "Shipment Manager" at bounding box center [0, 0] width 0 height 0
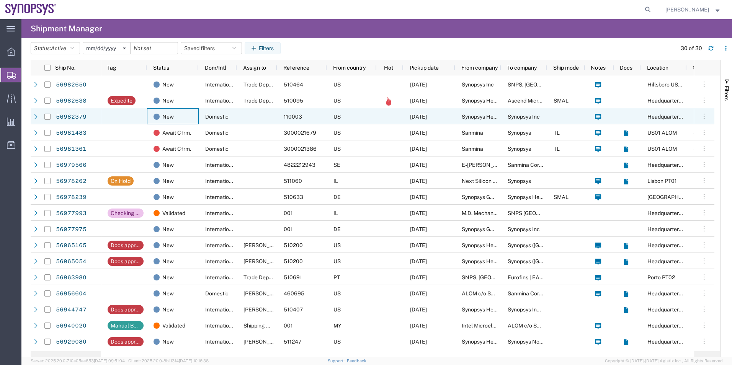
click at [197, 118] on div "New" at bounding box center [173, 116] width 52 height 16
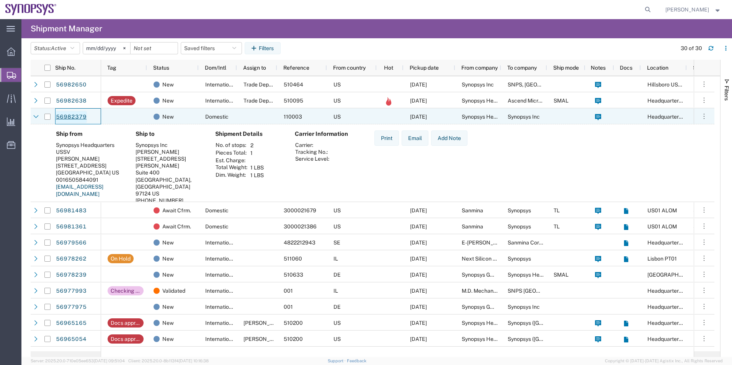
click at [77, 113] on link "56982379" at bounding box center [71, 117] width 31 height 12
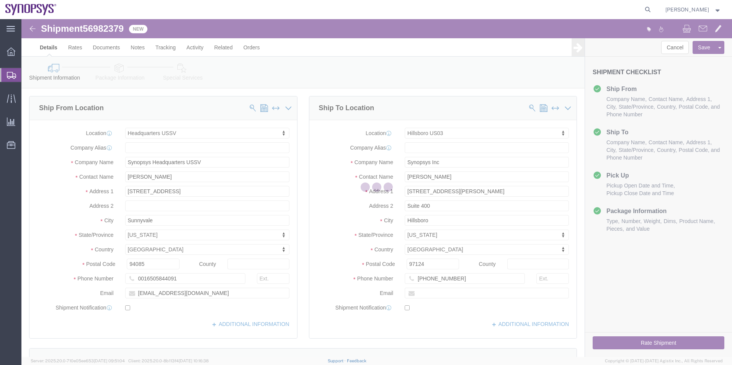
click at [119, 67] on div at bounding box center [376, 188] width 711 height 338
select select "63204"
select select "63190"
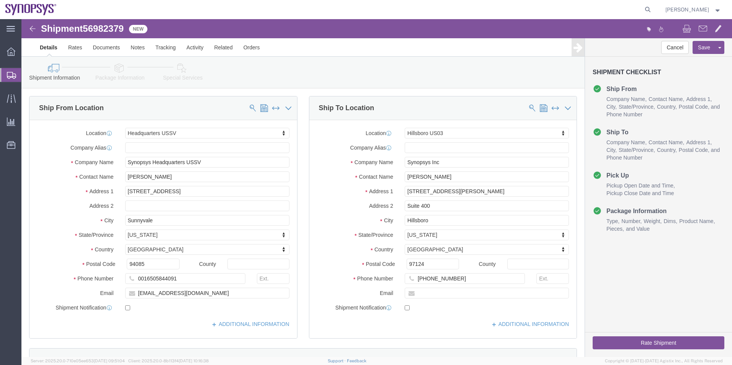
click icon
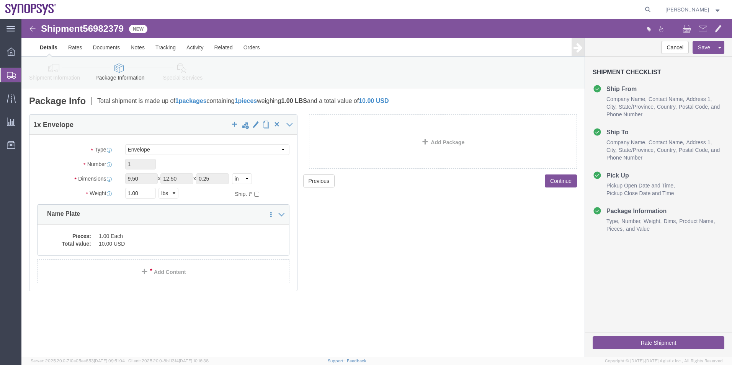
click icon
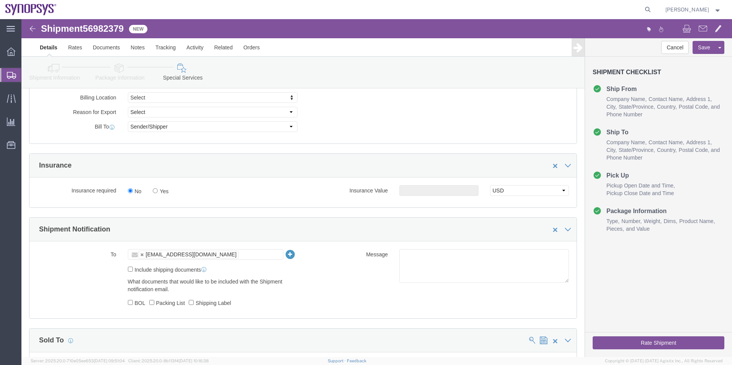
scroll to position [383, 0]
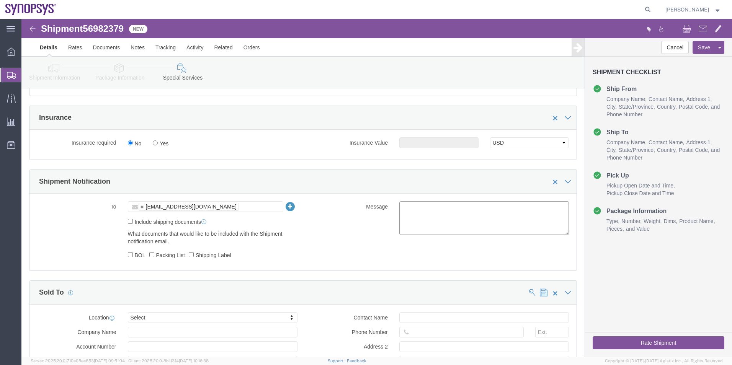
click textarea
type textarea "Please see attached. -[GEOGRAPHIC_DATA]"
click button "Rate Shipment"
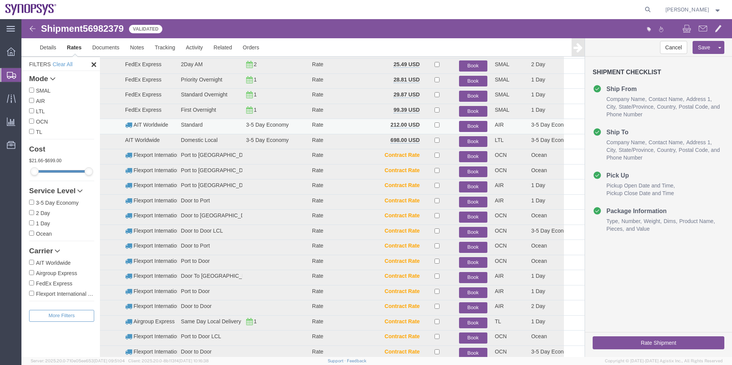
scroll to position [31, 0]
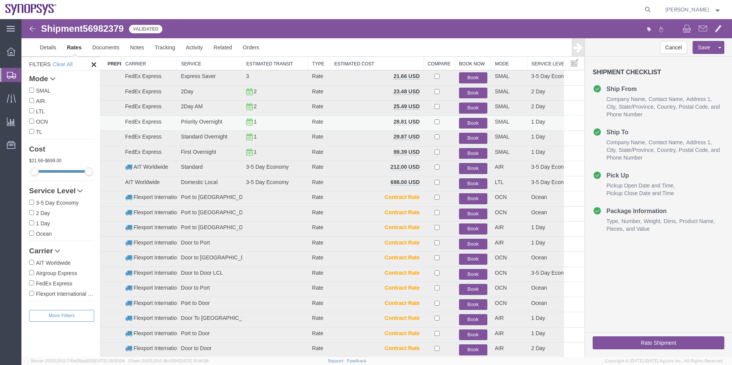
click at [465, 119] on button "Book" at bounding box center [473, 123] width 28 height 11
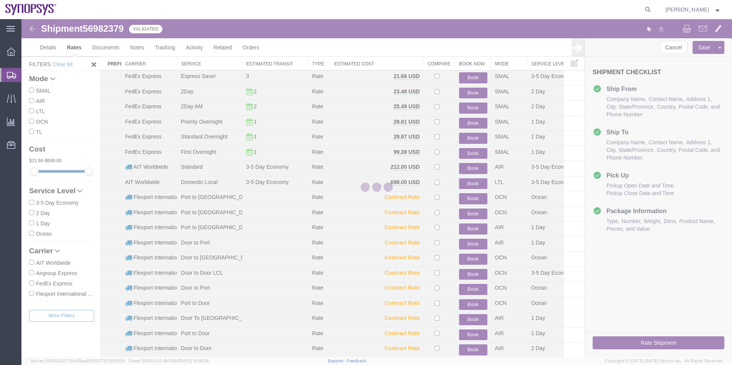
scroll to position [0, 0]
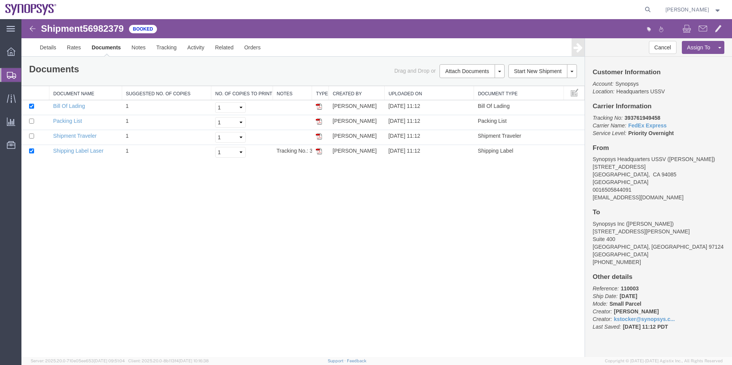
click at [0, 0] on span "Shipment Manager" at bounding box center [0, 0] width 0 height 0
